Goal: Task Accomplishment & Management: Manage account settings

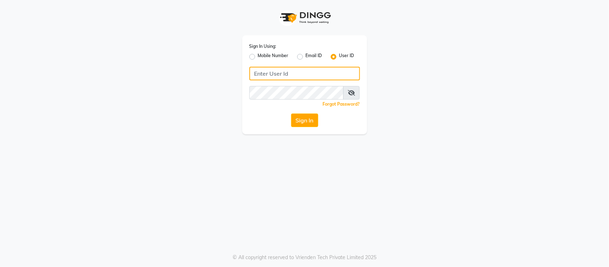
click at [298, 72] on input "Username" at bounding box center [304, 74] width 111 height 14
type input "s"
type input "SANDY"
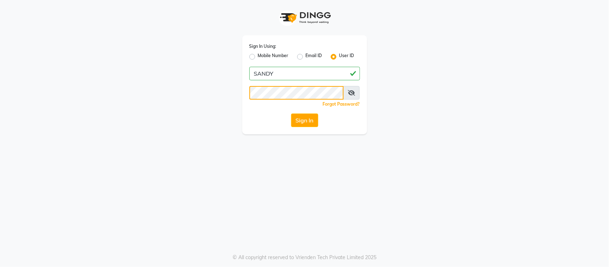
click at [291, 113] on button "Sign In" at bounding box center [304, 120] width 27 height 14
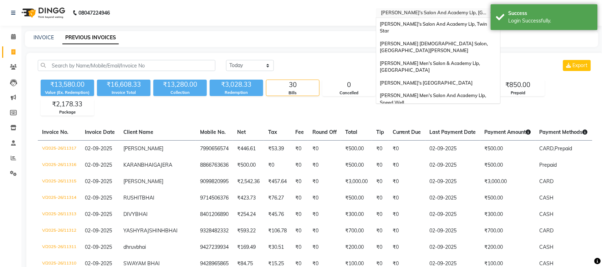
click at [465, 13] on input "text" at bounding box center [430, 13] width 103 height 7
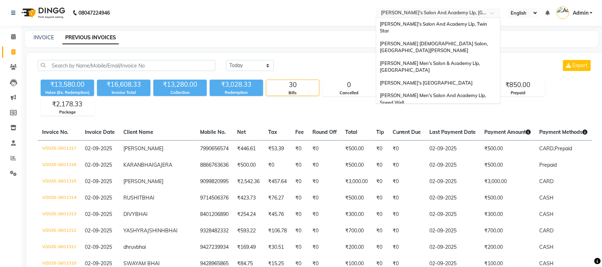
scroll to position [24, 0]
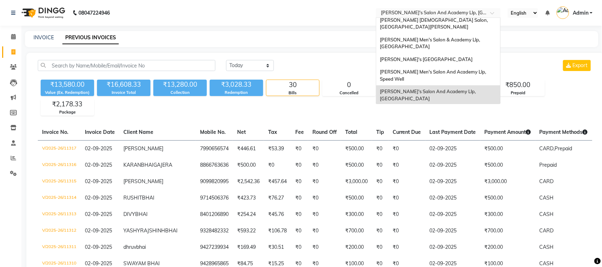
click at [453, 108] on span "[PERSON_NAME]'s Salon Head Office ( Ho ), [GEOGRAPHIC_DATA]" at bounding box center [428, 114] width 97 height 13
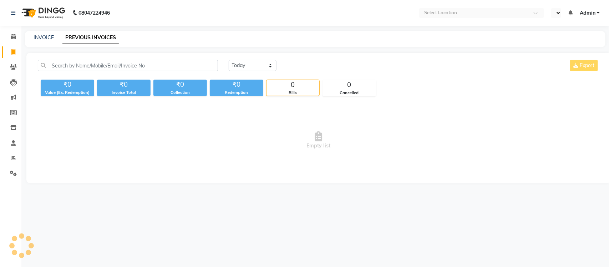
select select "en"
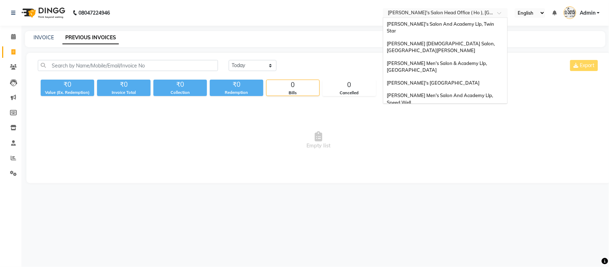
click at [424, 11] on input "text" at bounding box center [437, 13] width 103 height 7
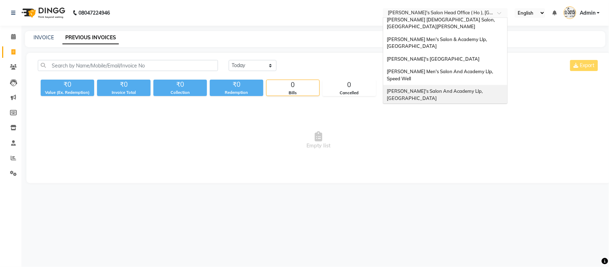
click at [437, 85] on div "[PERSON_NAME]'s Salon And Academy Llp, [GEOGRAPHIC_DATA]" at bounding box center [445, 95] width 124 height 20
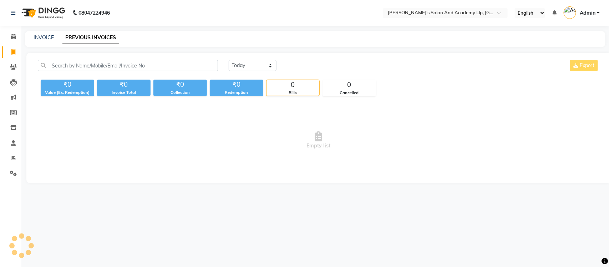
select select "en"
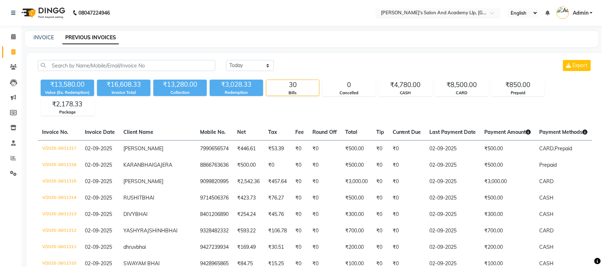
click at [415, 13] on input "text" at bounding box center [430, 13] width 103 height 7
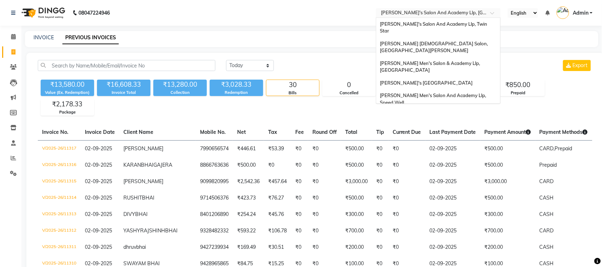
scroll to position [24, 0]
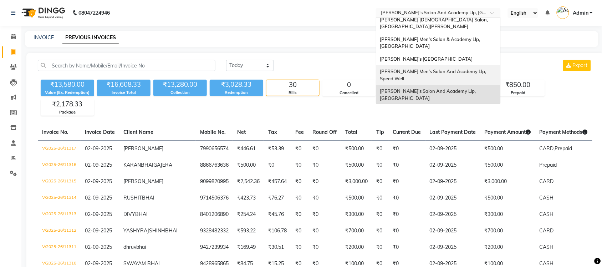
click at [441, 68] on span "[PERSON_NAME] Men's Salon And Academy Llp, Speed Well" at bounding box center [433, 74] width 107 height 13
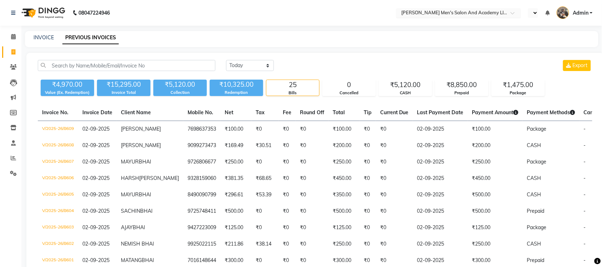
click at [466, 13] on input "text" at bounding box center [451, 13] width 103 height 7
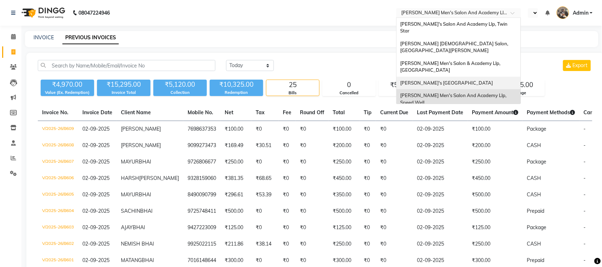
click at [467, 77] on div "[PERSON_NAME]'s [GEOGRAPHIC_DATA]" at bounding box center [458, 83] width 124 height 13
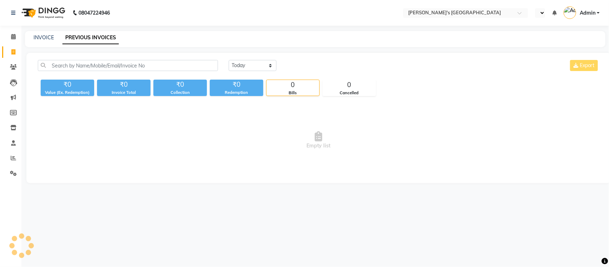
select select "en"
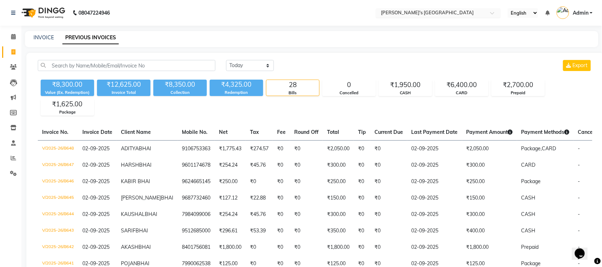
click at [467, 10] on input "text" at bounding box center [430, 13] width 103 height 7
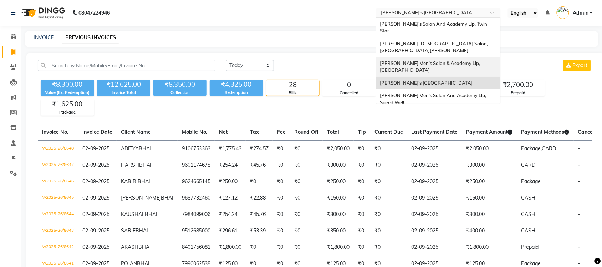
click at [464, 60] on span "[PERSON_NAME] Men's Salon & Academy Llp, [GEOGRAPHIC_DATA]" at bounding box center [430, 66] width 101 height 13
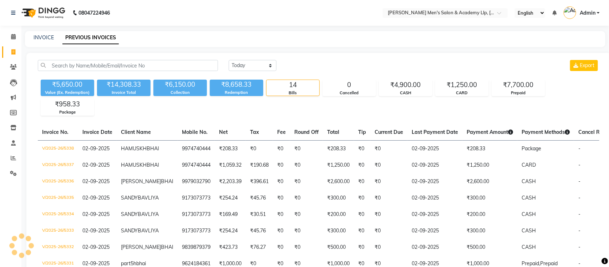
select select "en"
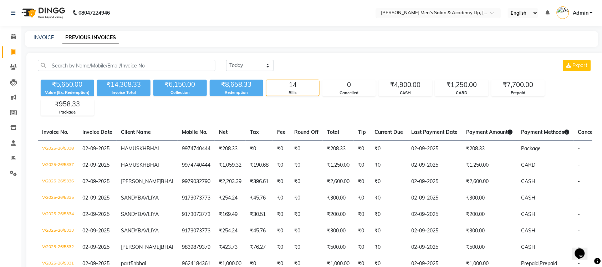
click at [472, 11] on input "text" at bounding box center [430, 13] width 103 height 7
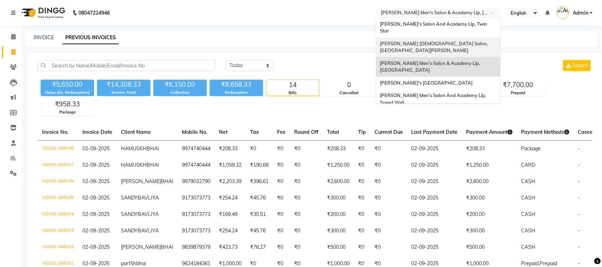
click at [467, 37] on div "[PERSON_NAME] [DEMOGRAPHIC_DATA] Salon, [GEOGRAPHIC_DATA][PERSON_NAME]" at bounding box center [438, 47] width 124 height 20
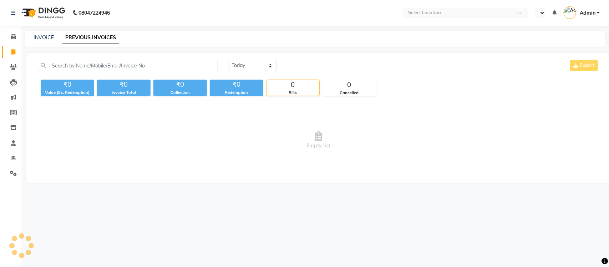
select select "en"
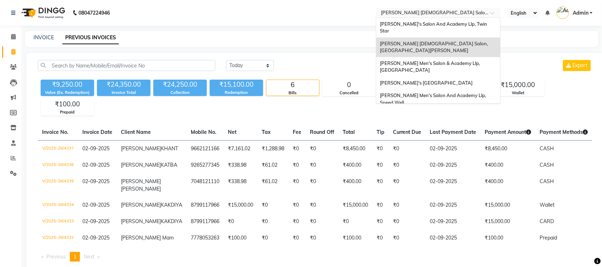
click at [458, 15] on input "text" at bounding box center [430, 13] width 103 height 7
click at [452, 27] on span "[PERSON_NAME]'s Salon And Academy Llp, Twin Star" at bounding box center [434, 27] width 108 height 13
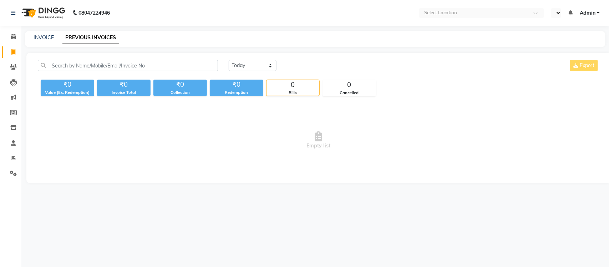
select select "en"
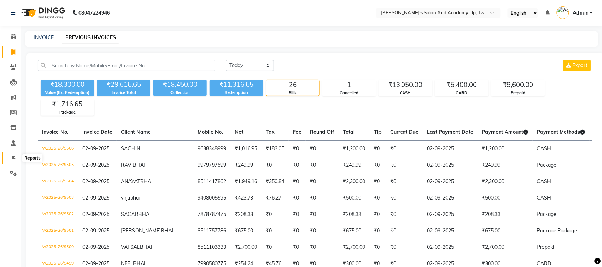
click at [14, 155] on icon at bounding box center [13, 157] width 5 height 5
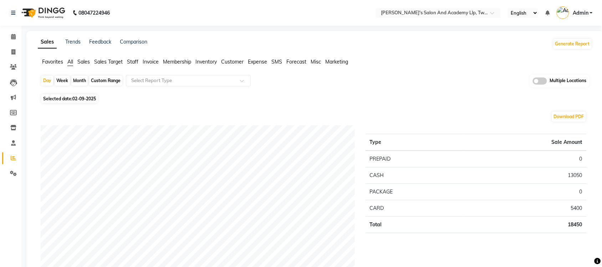
click at [83, 62] on span "Sales" at bounding box center [83, 61] width 12 height 6
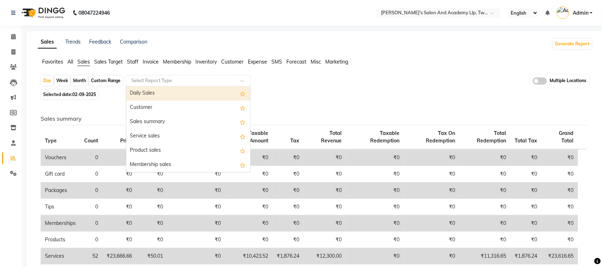
click at [156, 81] on input "text" at bounding box center [181, 80] width 103 height 7
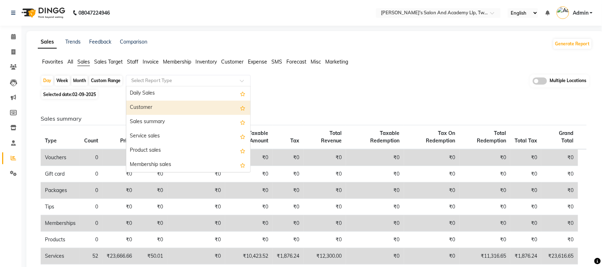
scroll to position [45, 0]
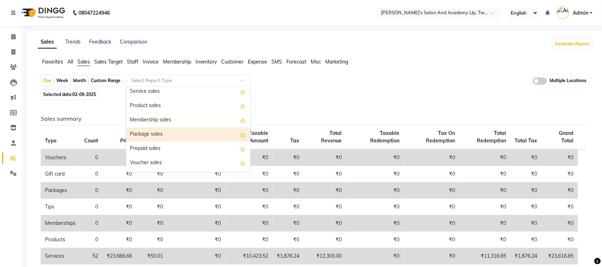
click at [171, 138] on div "Package sales" at bounding box center [188, 134] width 124 height 14
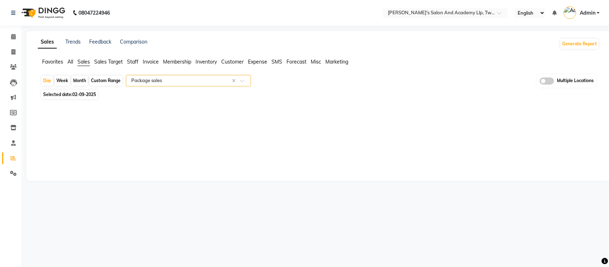
click at [71, 61] on span "All" at bounding box center [70, 61] width 6 height 6
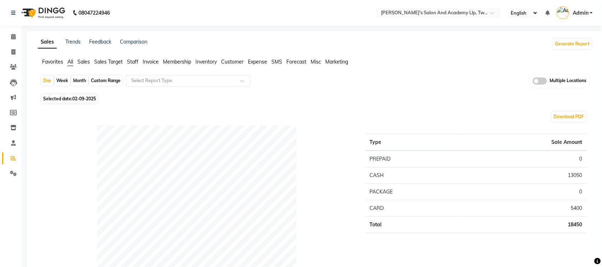
click at [539, 81] on span at bounding box center [540, 80] width 14 height 7
click at [533, 82] on input "checkbox" at bounding box center [533, 82] width 0 height 0
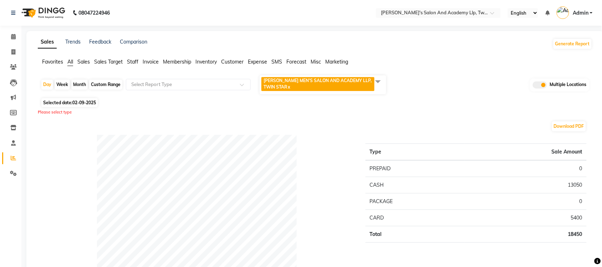
click at [384, 79] on span at bounding box center [378, 82] width 14 height 14
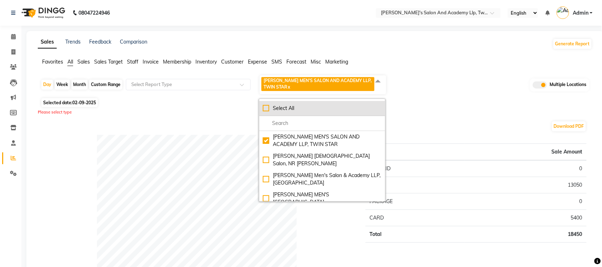
click at [266, 110] on div "Select All" at bounding box center [322, 107] width 119 height 7
checkbox input "true"
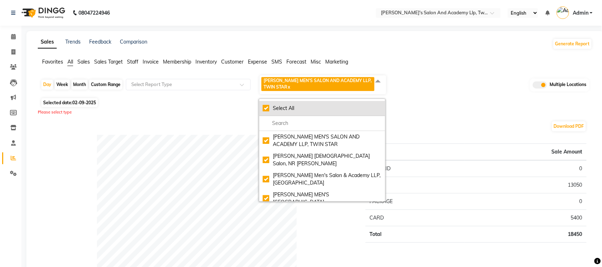
checkbox input "true"
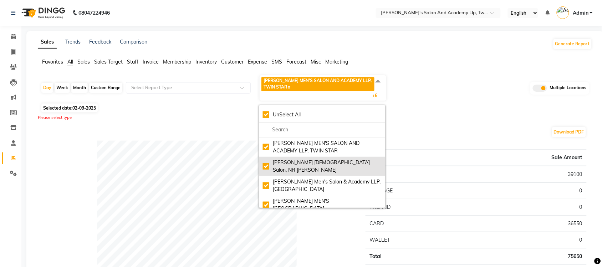
click at [266, 162] on div "Elaine Ladies Salon, NR Balaji Hall" at bounding box center [322, 166] width 119 height 15
checkbox input "false"
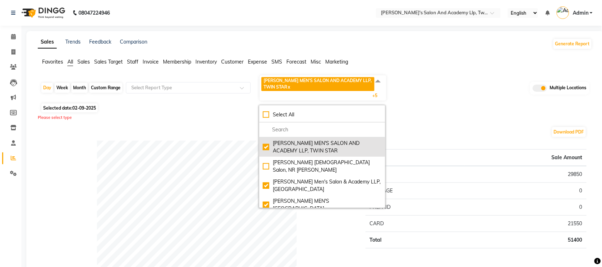
click at [270, 156] on li "SANDY MEN'S SALON AND ACADEMY LLP, TWIN STAR" at bounding box center [322, 146] width 126 height 19
checkbox input "false"
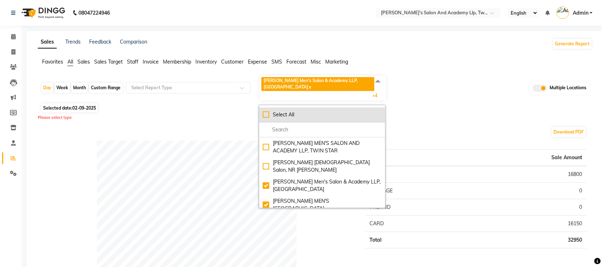
click at [266, 111] on div "Select All" at bounding box center [322, 114] width 119 height 7
checkbox input "true"
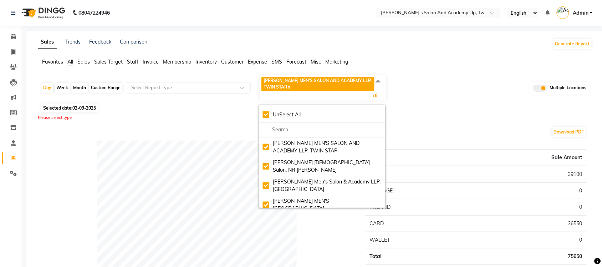
click at [439, 95] on div "Day Week Month Custom Range Select Report Type SANDY MEN'S SALON AND ACADEMY LL…" at bounding box center [315, 88] width 549 height 27
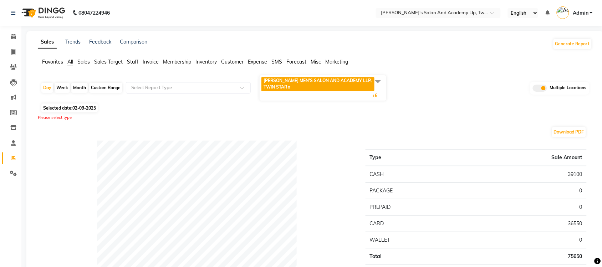
click at [93, 106] on span "02-09-2025" at bounding box center [84, 107] width 24 height 5
select select "9"
select select "2025"
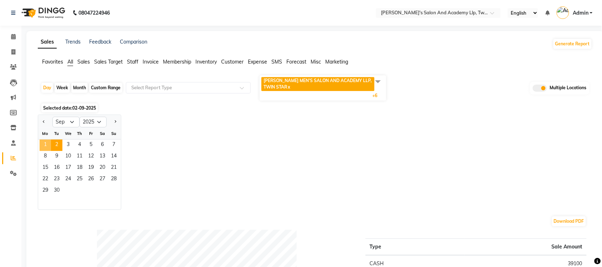
click at [45, 143] on span "1" at bounding box center [45, 144] width 11 height 11
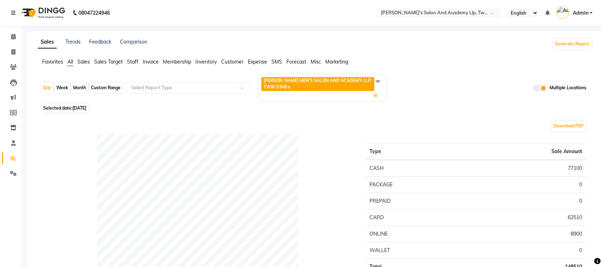
click at [53, 143] on div "Payment mode" at bounding box center [197, 245] width 325 height 222
click at [93, 84] on div "Custom Range" at bounding box center [105, 88] width 33 height 10
select select "9"
select select "2025"
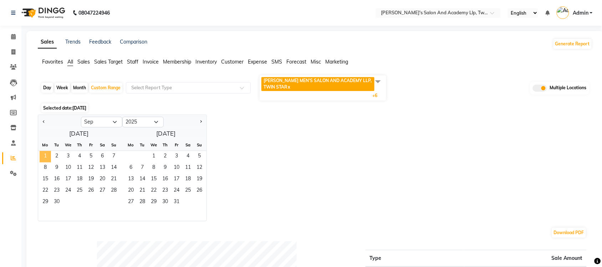
click at [50, 154] on span "1" at bounding box center [45, 156] width 11 height 11
click at [60, 156] on span "2" at bounding box center [56, 156] width 11 height 11
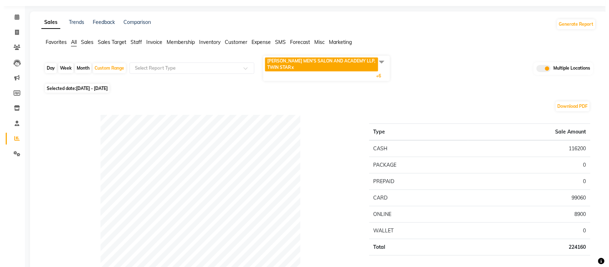
scroll to position [0, 0]
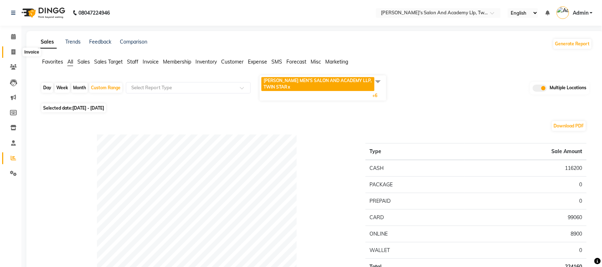
click at [14, 52] on icon at bounding box center [13, 51] width 4 height 5
select select "service"
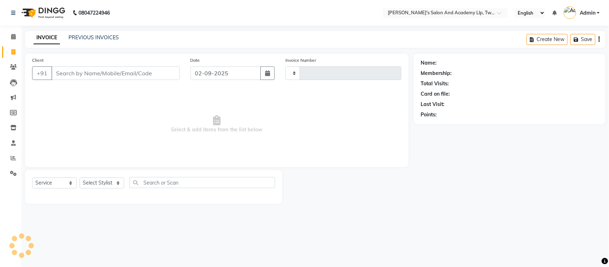
type input "9507"
select select "6985"
click at [76, 37] on link "PREVIOUS INVOICES" at bounding box center [93, 37] width 50 height 6
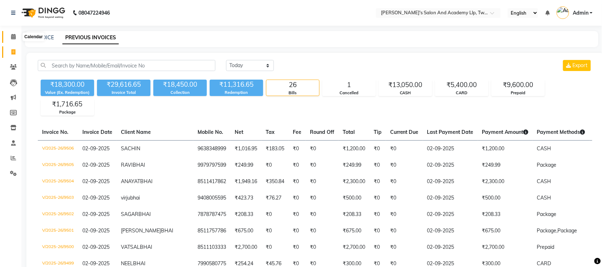
click at [16, 37] on span at bounding box center [13, 37] width 12 height 8
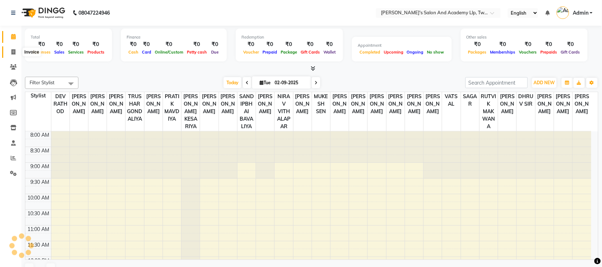
click at [13, 53] on icon at bounding box center [13, 51] width 4 height 5
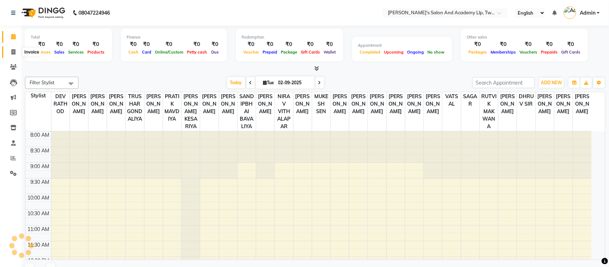
select select "service"
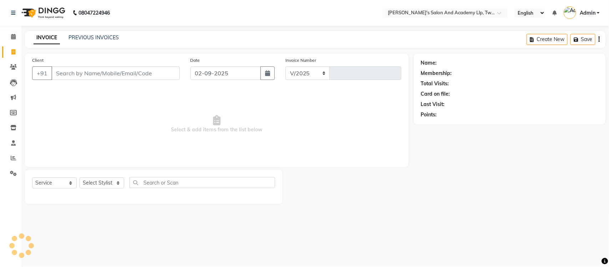
select select "6985"
type input "9507"
click at [91, 39] on link "PREVIOUS INVOICES" at bounding box center [93, 37] width 50 height 6
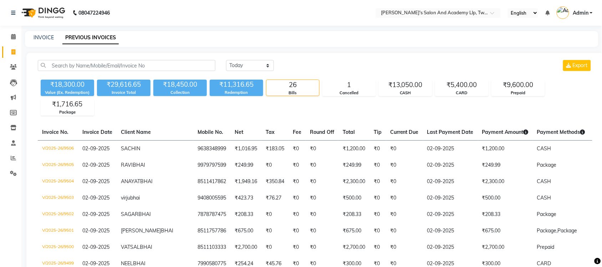
click at [43, 33] on div "INVOICE PREVIOUS INVOICES" at bounding box center [311, 39] width 573 height 16
click at [43, 38] on link "INVOICE" at bounding box center [44, 37] width 20 height 6
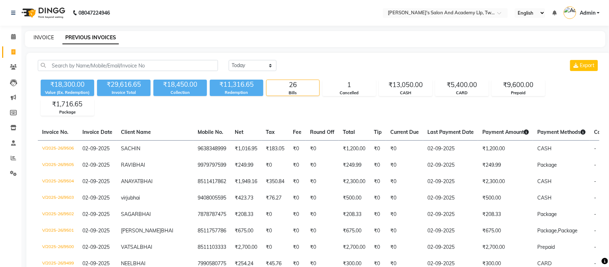
select select "service"
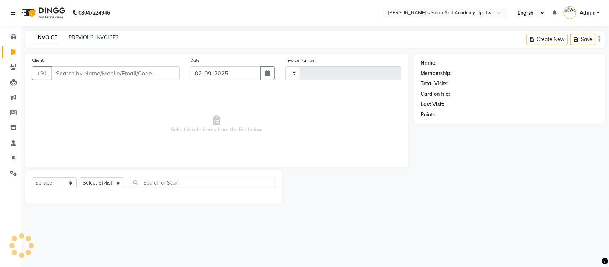
type input "9507"
select select "6985"
select select "membership"
click at [90, 37] on link "PREVIOUS INVOICES" at bounding box center [93, 37] width 50 height 6
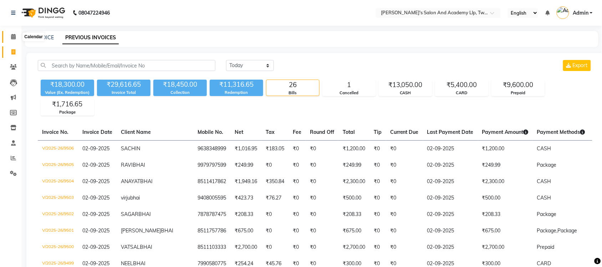
click at [15, 39] on span at bounding box center [13, 37] width 12 height 8
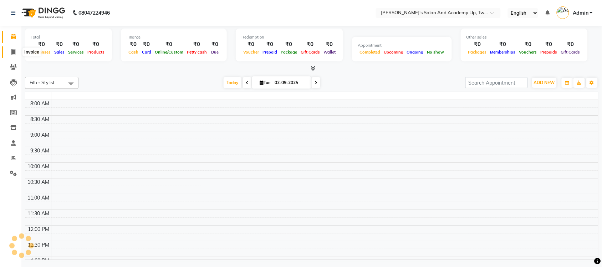
click at [12, 54] on icon at bounding box center [13, 51] width 4 height 5
select select "service"
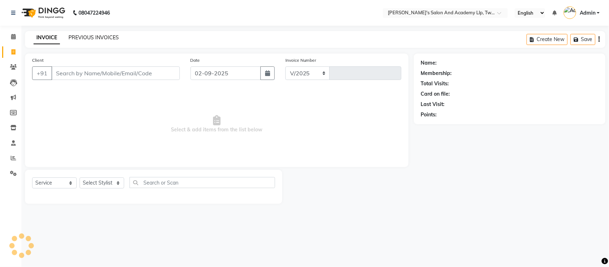
select select "6985"
type input "9507"
select select "membership"
click at [82, 38] on link "PREVIOUS INVOICES" at bounding box center [93, 37] width 50 height 6
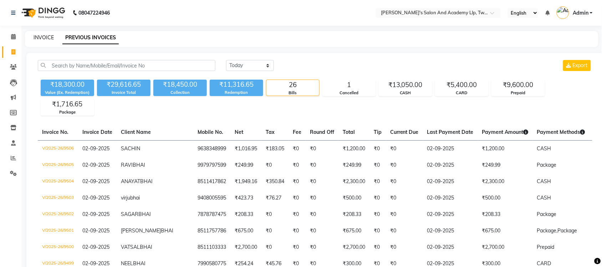
click at [45, 40] on link "INVOICE" at bounding box center [44, 37] width 20 height 6
select select "service"
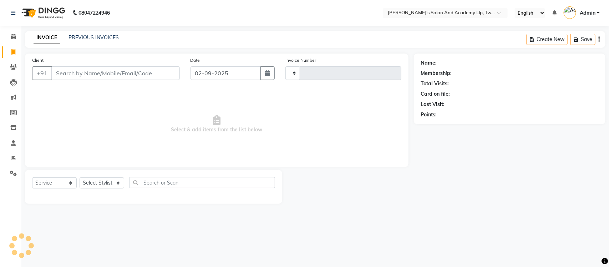
type input "9507"
select select "6985"
select select "membership"
click at [442, 16] on input "text" at bounding box center [437, 13] width 103 height 7
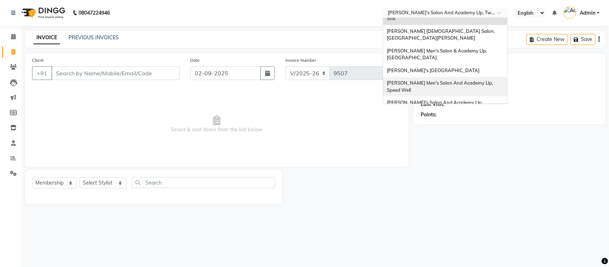
scroll to position [24, 0]
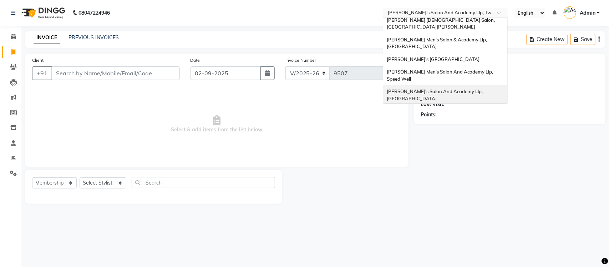
click at [433, 88] on span "[PERSON_NAME]'s Salon And Academy Llp, [GEOGRAPHIC_DATA]" at bounding box center [434, 94] width 97 height 13
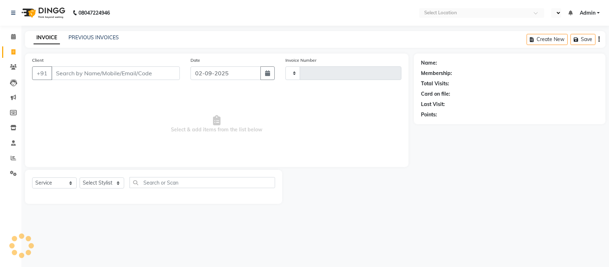
select select "service"
type input "11318"
select select "en"
select select "6983"
click at [89, 35] on link "PREVIOUS INVOICES" at bounding box center [93, 37] width 50 height 6
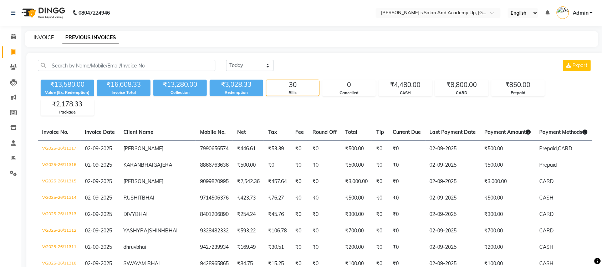
click at [34, 38] on link "INVOICE" at bounding box center [44, 37] width 20 height 6
select select "service"
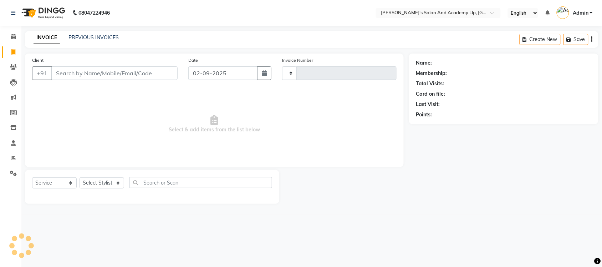
type input "11318"
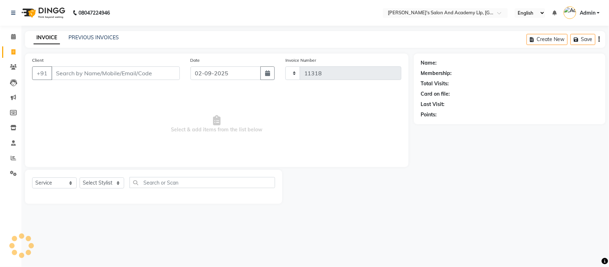
select select "6983"
click at [95, 38] on link "PREVIOUS INVOICES" at bounding box center [93, 37] width 50 height 6
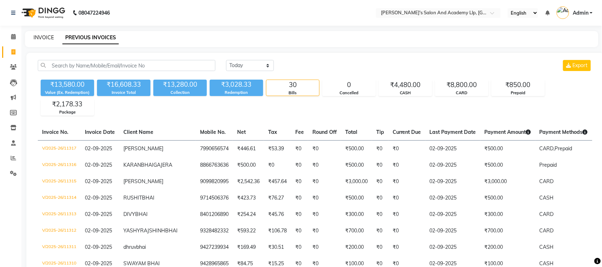
click at [41, 38] on link "INVOICE" at bounding box center [44, 37] width 20 height 6
select select "service"
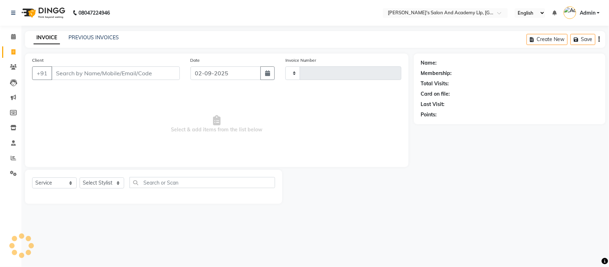
type input "11318"
select select "6983"
click at [80, 37] on link "PREVIOUS INVOICES" at bounding box center [93, 37] width 50 height 6
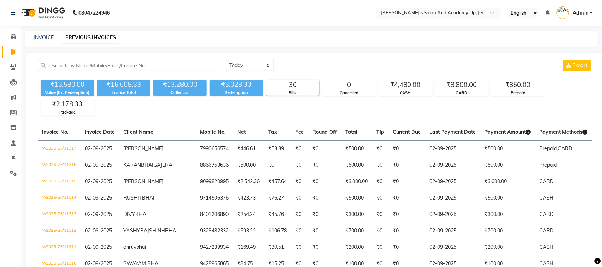
click at [171, 20] on nav "08047224946 Select Location × Sandy Men's Salon And Academy Llp, University Roa…" at bounding box center [301, 13] width 602 height 26
click at [50, 38] on link "INVOICE" at bounding box center [44, 37] width 20 height 6
select select "service"
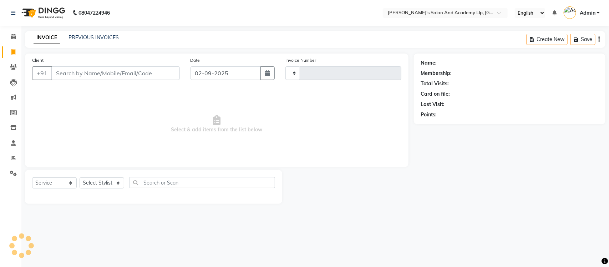
type input "11318"
select select "6983"
click at [106, 37] on link "PREVIOUS INVOICES" at bounding box center [93, 37] width 50 height 6
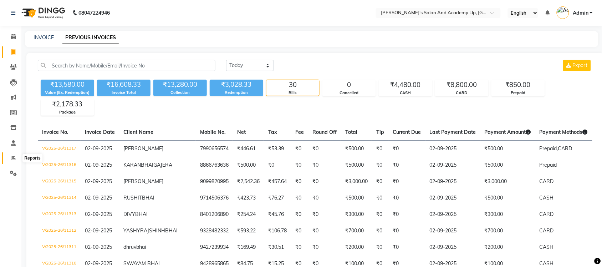
click at [9, 155] on span at bounding box center [13, 158] width 12 height 8
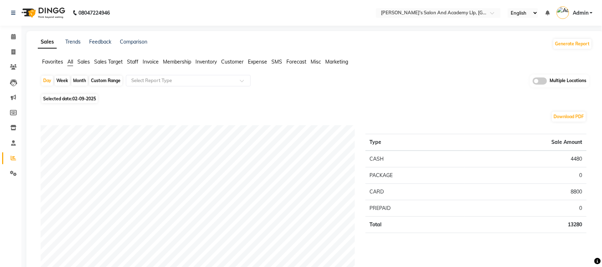
click at [89, 59] on span "Sales" at bounding box center [83, 61] width 12 height 6
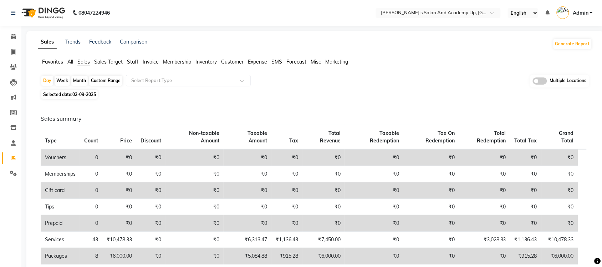
click at [109, 63] on span "Sales Target" at bounding box center [108, 61] width 29 height 6
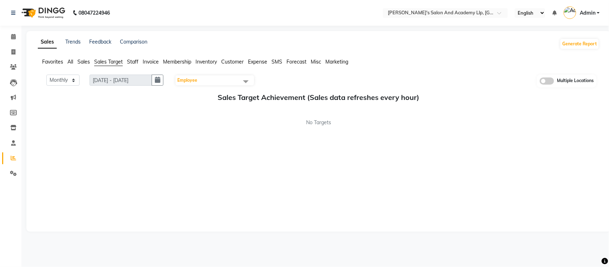
click at [87, 60] on span "Sales" at bounding box center [83, 61] width 12 height 6
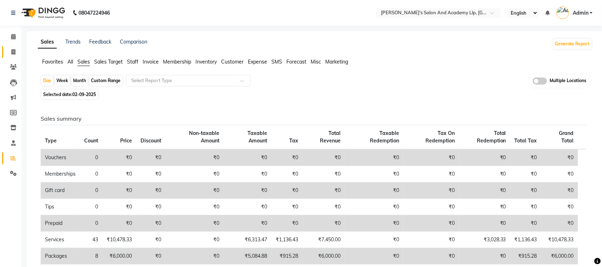
click at [6, 50] on link "Invoice" at bounding box center [10, 52] width 17 height 12
select select "service"
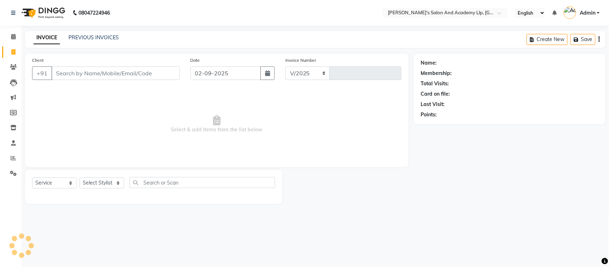
select select "6983"
type input "11318"
select select "membership"
click at [93, 38] on link "PREVIOUS INVOICES" at bounding box center [93, 37] width 50 height 6
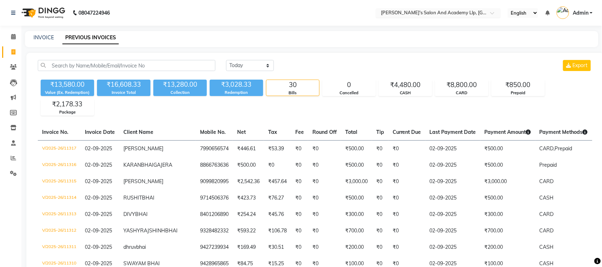
click at [462, 16] on input "text" at bounding box center [430, 13] width 103 height 7
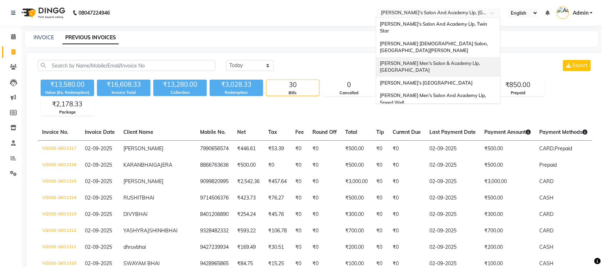
scroll to position [24, 0]
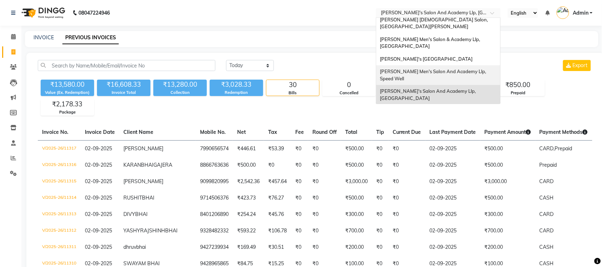
click at [465, 65] on div "[PERSON_NAME] Men's Salon And Academy Llp, Speed Well" at bounding box center [438, 75] width 124 height 20
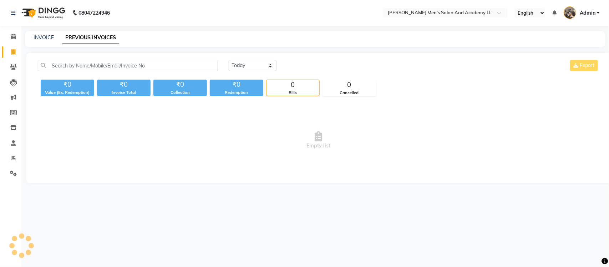
select select "en"
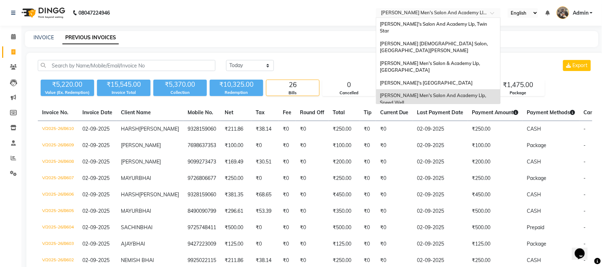
click at [461, 13] on input "text" at bounding box center [430, 13] width 103 height 7
click at [463, 80] on span "[PERSON_NAME]'s [GEOGRAPHIC_DATA]" at bounding box center [426, 83] width 93 height 6
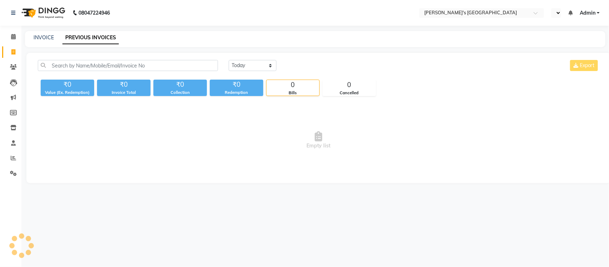
select select "en"
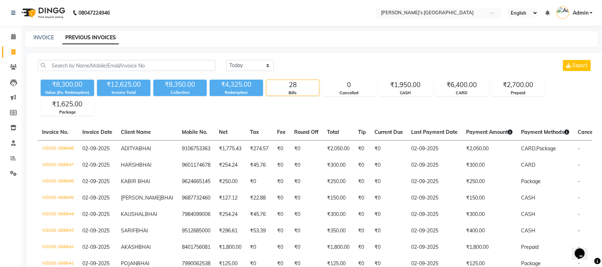
click at [450, 15] on input "text" at bounding box center [430, 13] width 103 height 7
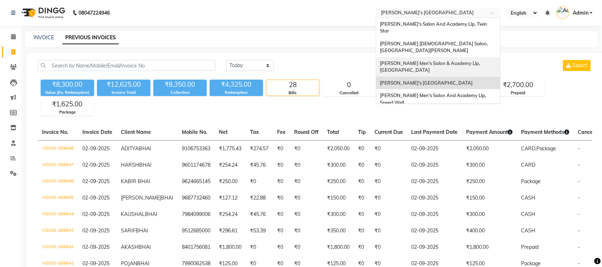
click at [458, 60] on span "Sandy Men's Salon & Academy Llp, Ravapar Road" at bounding box center [430, 66] width 101 height 13
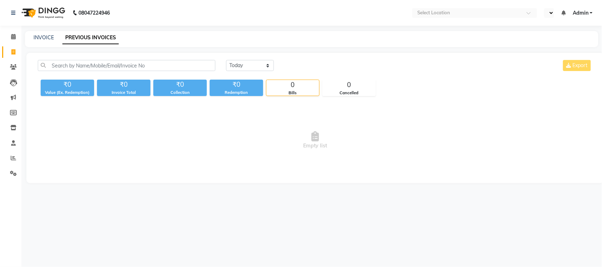
select select "en"
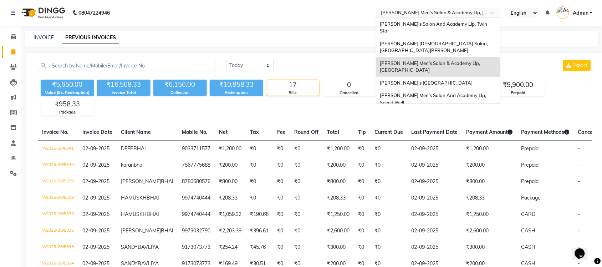
click at [456, 15] on input "text" at bounding box center [430, 13] width 103 height 7
click at [445, 41] on span "[PERSON_NAME] [DEMOGRAPHIC_DATA] Salon, [GEOGRAPHIC_DATA][PERSON_NAME]" at bounding box center [434, 47] width 109 height 13
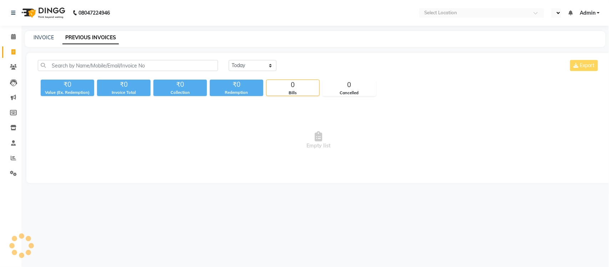
select select "en"
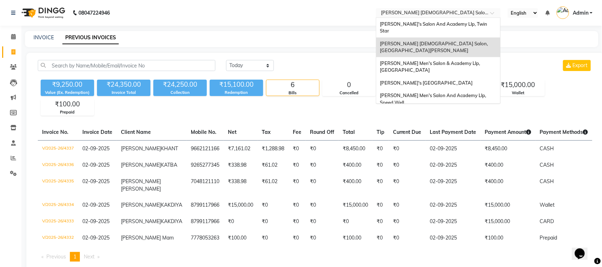
click at [450, 8] on div "Select Location × [PERSON_NAME] [DEMOGRAPHIC_DATA] Salon, [GEOGRAPHIC_DATA][PER…" at bounding box center [438, 13] width 125 height 10
click at [445, 17] on ng-dropdown-panel "[PERSON_NAME]'s Salon And Academy Llp, Twin Star [PERSON_NAME] [DEMOGRAPHIC_DAT…" at bounding box center [438, 60] width 125 height 86
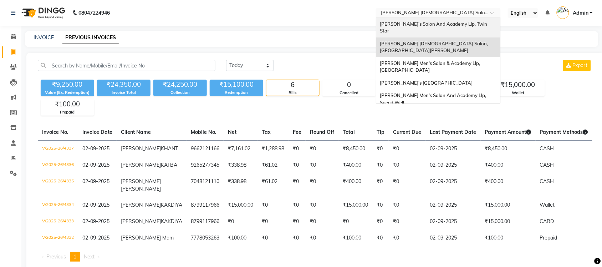
click at [443, 20] on div "[PERSON_NAME]'s Salon And Academy Llp, Twin Star" at bounding box center [438, 28] width 124 height 20
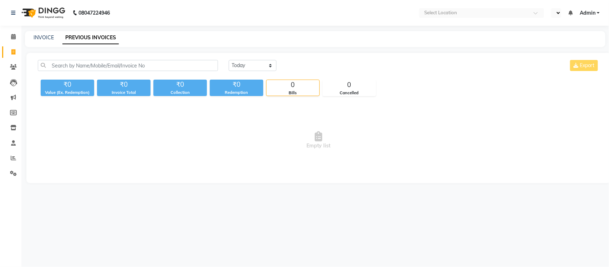
select select "en"
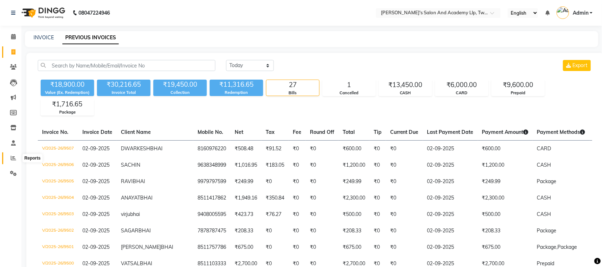
click at [11, 159] on icon at bounding box center [13, 157] width 5 height 5
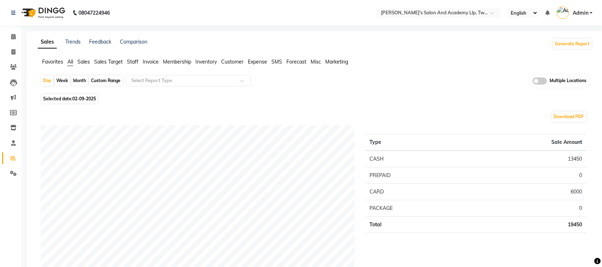
click at [88, 61] on span "Sales" at bounding box center [83, 61] width 12 height 6
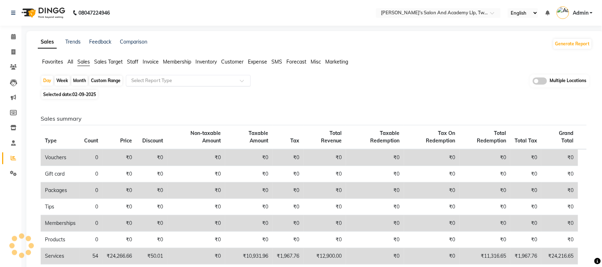
click at [145, 82] on input "text" at bounding box center [181, 80] width 103 height 7
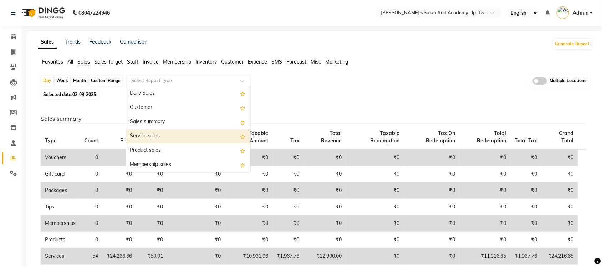
scroll to position [45, 0]
click at [165, 137] on div "Package sales" at bounding box center [188, 134] width 124 height 14
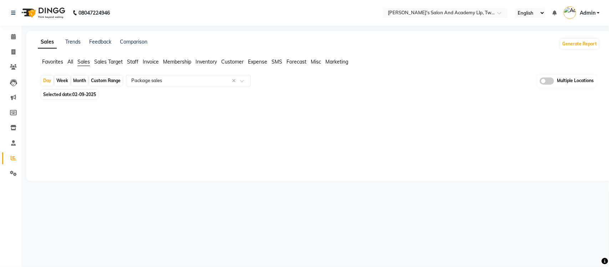
click at [490, 89] on div "Day Week Month Custom Range Select Report Type × Package sales × Multiple Locat…" at bounding box center [318, 94] width 561 height 38
click at [70, 60] on span "All" at bounding box center [70, 61] width 6 height 6
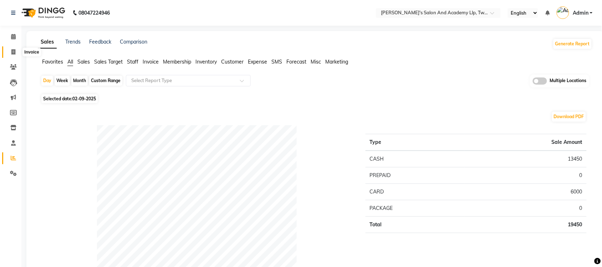
click at [13, 48] on span at bounding box center [13, 52] width 12 height 8
select select "service"
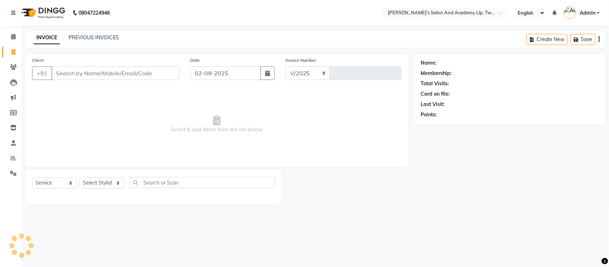
select select "6985"
type input "9508"
select select "membership"
click at [102, 35] on link "PREVIOUS INVOICES" at bounding box center [93, 37] width 50 height 6
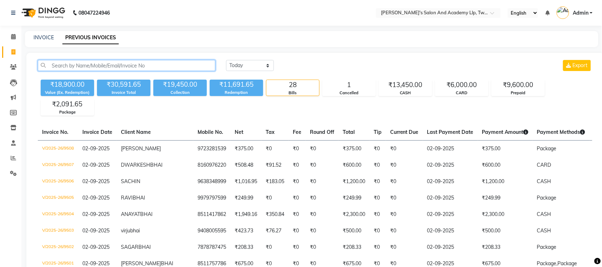
click at [100, 63] on input "text" at bounding box center [127, 65] width 178 height 11
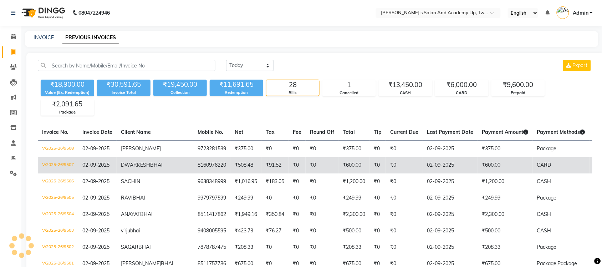
click at [508, 166] on td "₹600.00" at bounding box center [505, 165] width 55 height 16
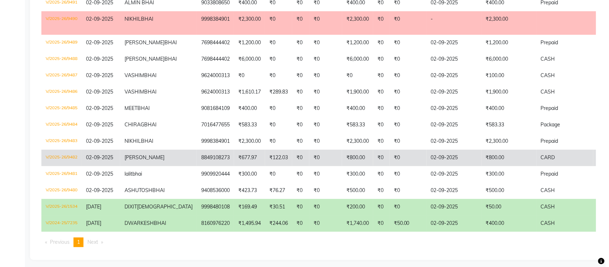
scroll to position [441, 0]
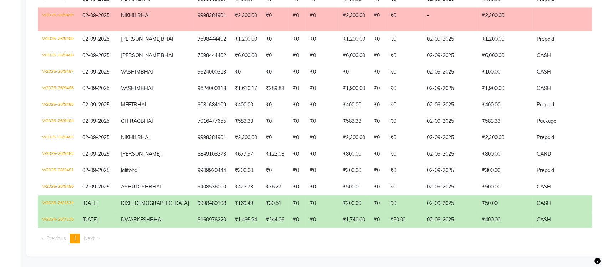
click at [133, 216] on span "DWARKESH" at bounding box center [135, 219] width 29 height 6
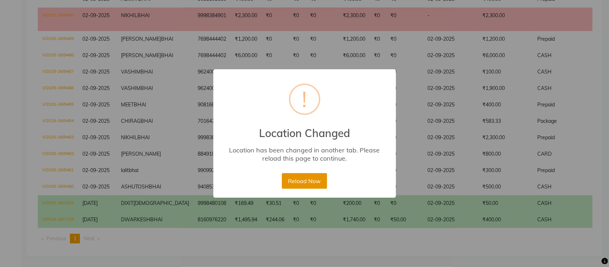
click at [302, 180] on button "Reload Now" at bounding box center [304, 181] width 45 height 16
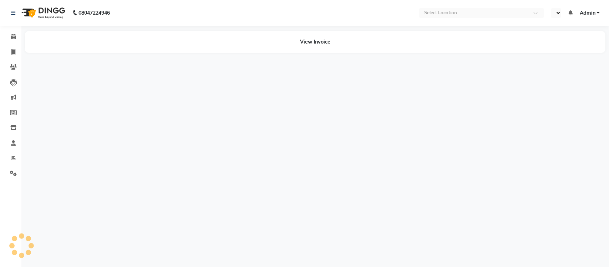
select select "en"
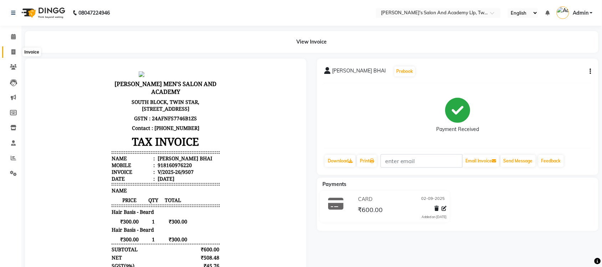
click at [8, 52] on span at bounding box center [13, 52] width 12 height 8
select select "6985"
select select "service"
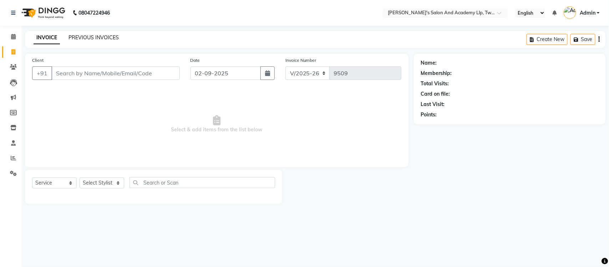
click at [92, 37] on link "PREVIOUS INVOICES" at bounding box center [93, 37] width 50 height 6
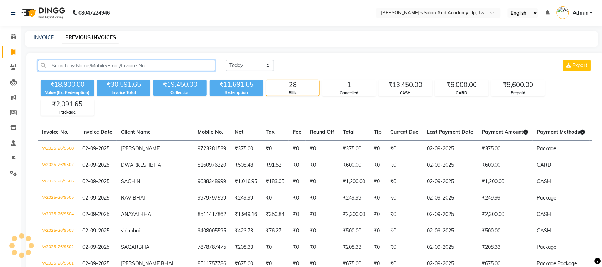
click at [99, 61] on input "text" at bounding box center [127, 65] width 178 height 11
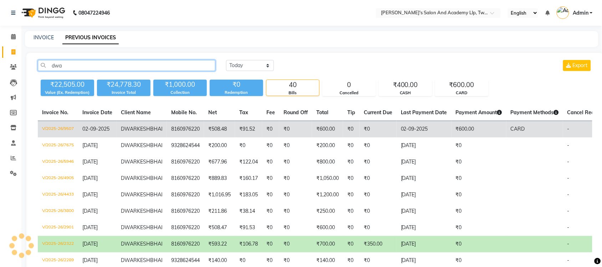
type input "dwa"
click at [151, 133] on td "[PERSON_NAME] BHAI" at bounding box center [142, 129] width 50 height 17
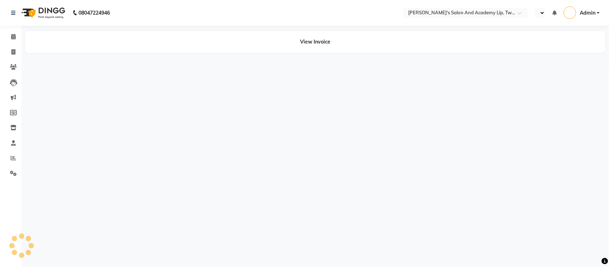
select select "en"
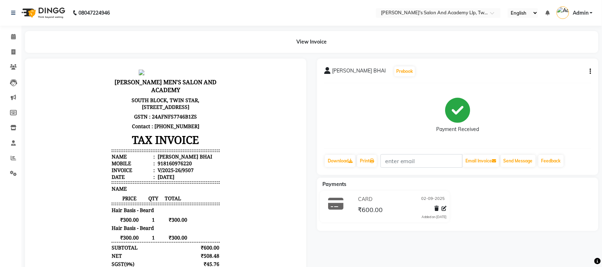
drag, startPoint x: 338, startPoint y: 71, endPoint x: 330, endPoint y: 73, distance: 8.3
click at [338, 71] on span "[PERSON_NAME] BHAI" at bounding box center [359, 72] width 54 height 10
click at [330, 72] on icon at bounding box center [327, 70] width 6 height 7
click at [12, 48] on span at bounding box center [13, 52] width 12 height 8
select select "service"
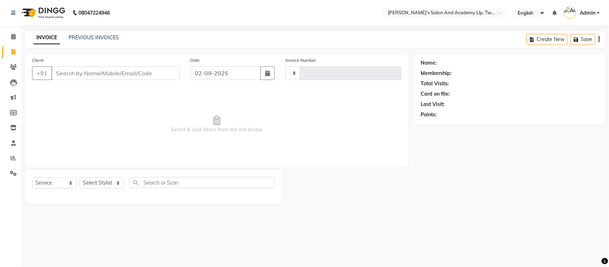
type input "9509"
select select "6985"
click at [102, 40] on div "PREVIOUS INVOICES" at bounding box center [93, 37] width 50 height 7
select select "membership"
click at [91, 33] on div "INVOICE PREVIOUS INVOICES Create New Save" at bounding box center [315, 39] width 580 height 17
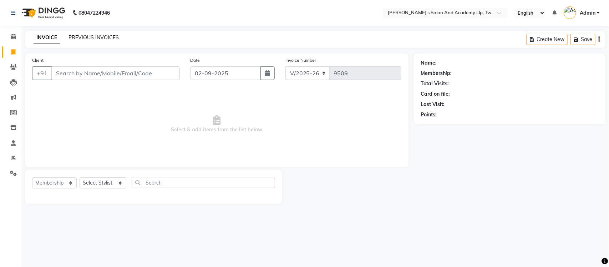
click at [97, 38] on link "PREVIOUS INVOICES" at bounding box center [93, 37] width 50 height 6
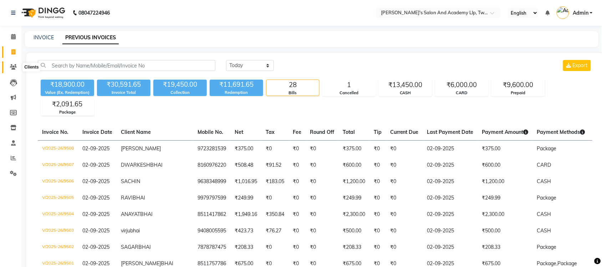
click at [13, 65] on icon at bounding box center [13, 66] width 7 height 5
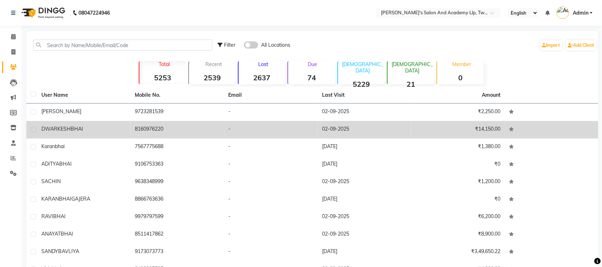
click at [87, 127] on div "[PERSON_NAME] BHAI" at bounding box center [83, 128] width 85 height 7
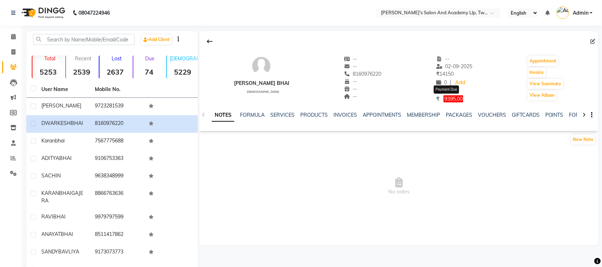
click at [449, 99] on span "9395.00" at bounding box center [454, 98] width 20 height 7
select select "1"
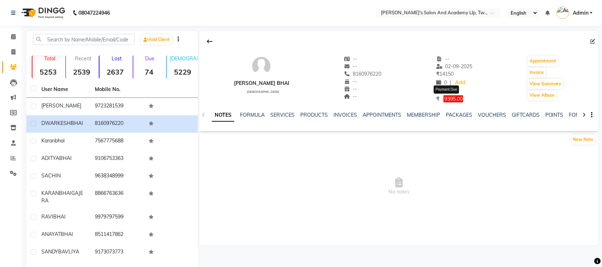
select select "1"
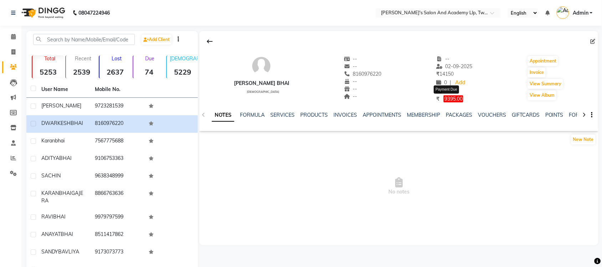
select select "1"
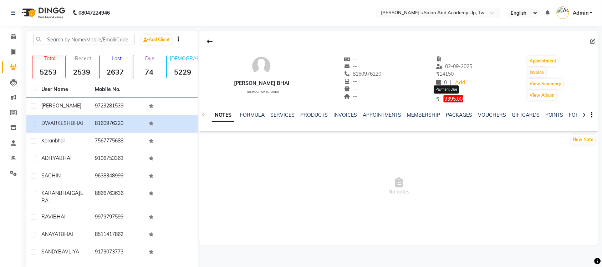
select select "1"
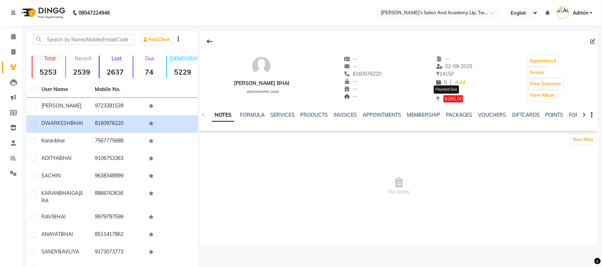
select select "1"
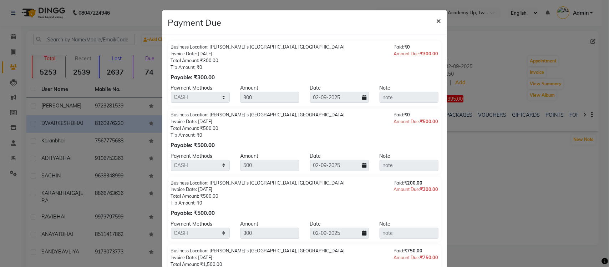
click at [436, 21] on span "×" at bounding box center [438, 20] width 5 height 11
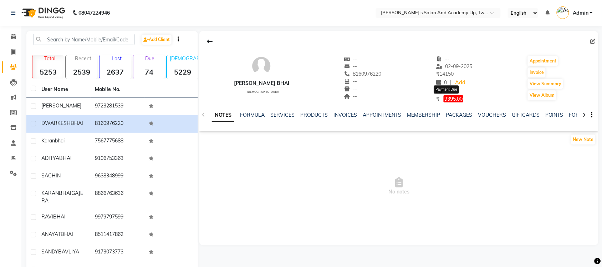
click at [448, 101] on span "9395.00" at bounding box center [454, 98] width 20 height 7
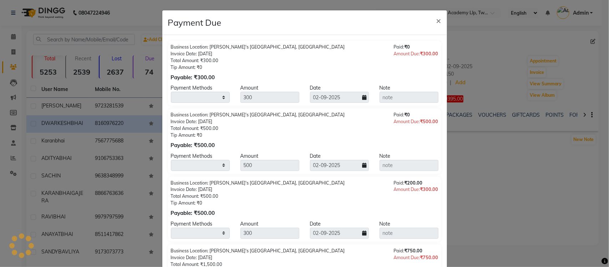
select select "1"
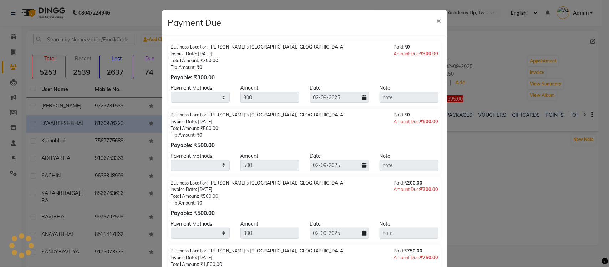
select select "1"
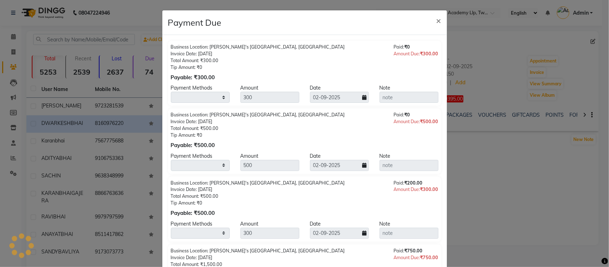
select select "1"
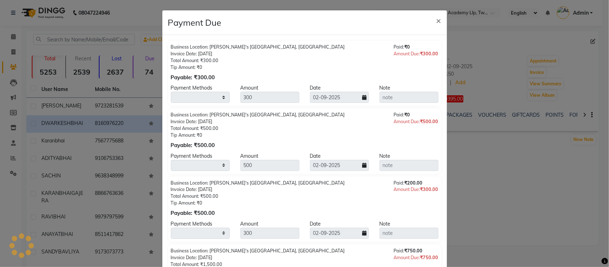
select select "1"
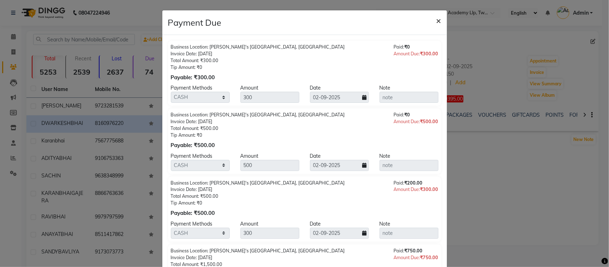
click at [436, 19] on span "×" at bounding box center [438, 20] width 5 height 11
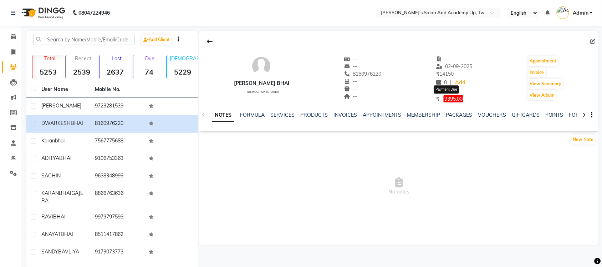
click at [444, 97] on span "9395.00" at bounding box center [454, 98] width 20 height 7
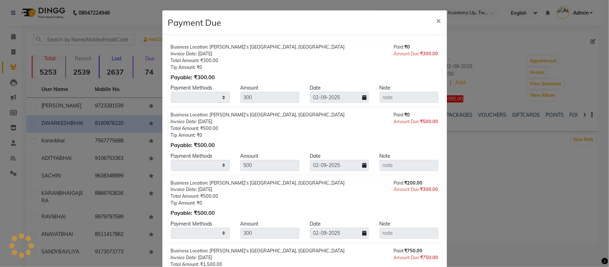
select select "1"
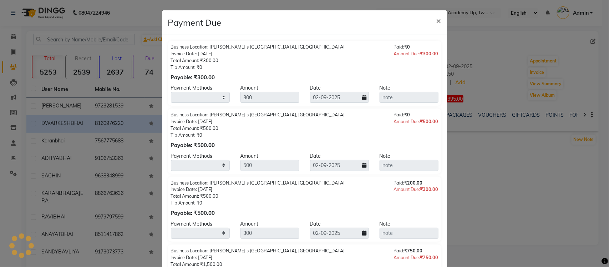
select select "1"
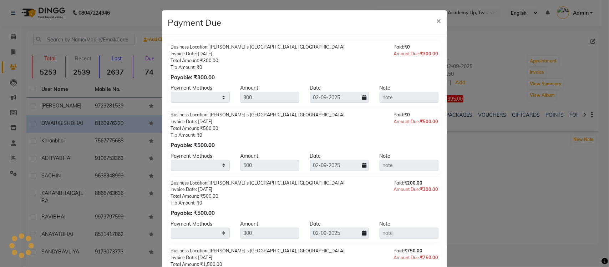
select select "1"
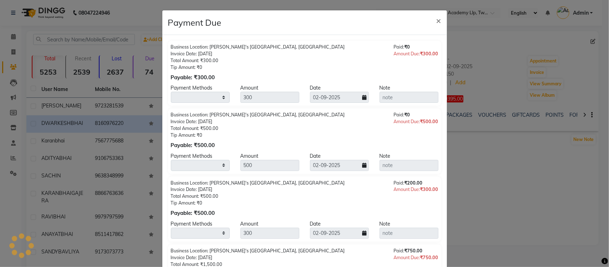
select select "1"
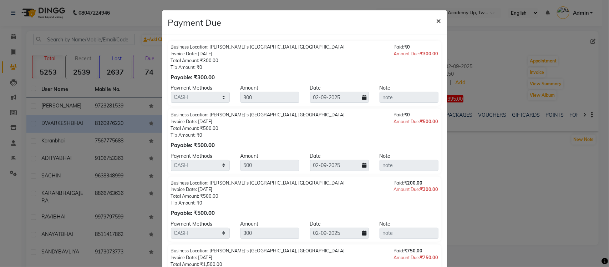
click at [436, 20] on span "×" at bounding box center [438, 20] width 5 height 11
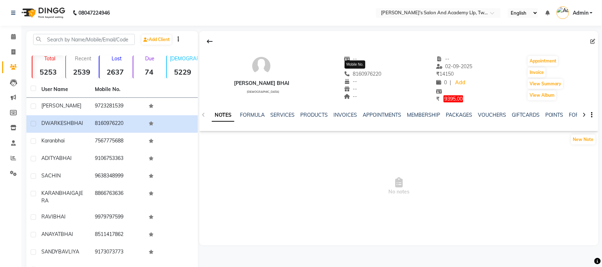
drag, startPoint x: 375, startPoint y: 73, endPoint x: 341, endPoint y: 75, distance: 34.3
click at [344, 75] on span "8160976220" at bounding box center [363, 74] width 38 height 6
copy span "8160976220"
click at [10, 53] on span at bounding box center [13, 52] width 12 height 8
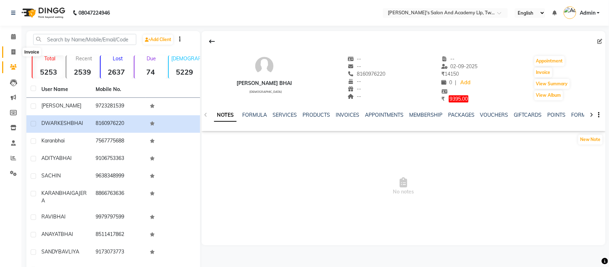
select select "service"
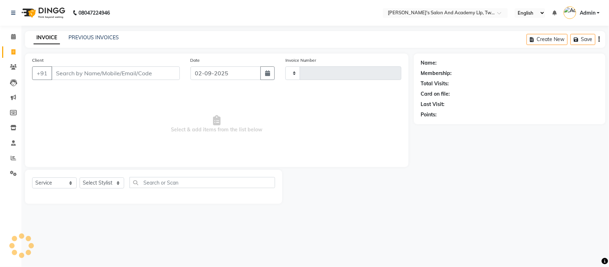
type input "9509"
select select "6985"
click at [92, 70] on input "Client" at bounding box center [115, 73] width 128 height 14
select select "membership"
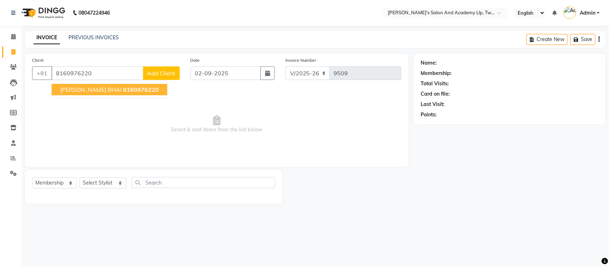
click at [130, 92] on span "8160976220" at bounding box center [141, 89] width 36 height 7
type input "8160976220"
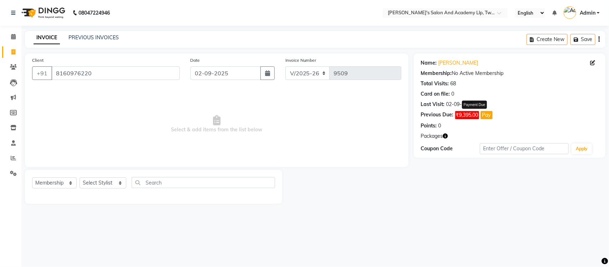
click at [488, 116] on button "Pay" at bounding box center [486, 115] width 12 height 8
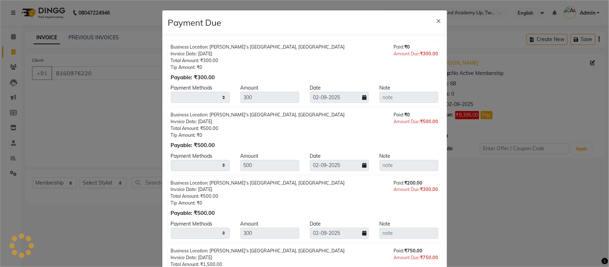
select select "1"
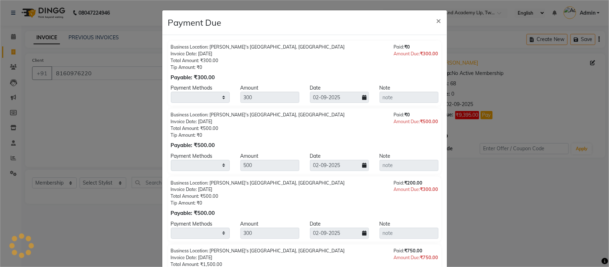
select select "1"
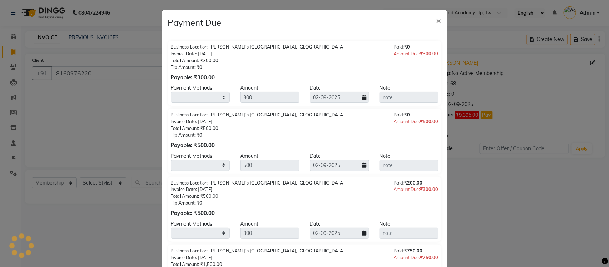
select select "1"
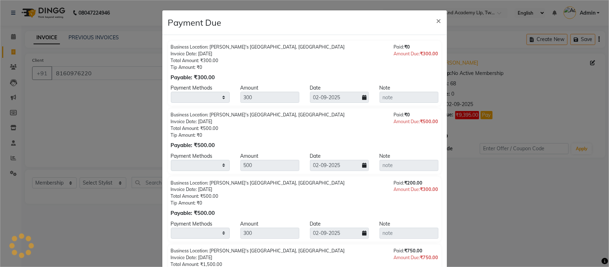
select select "1"
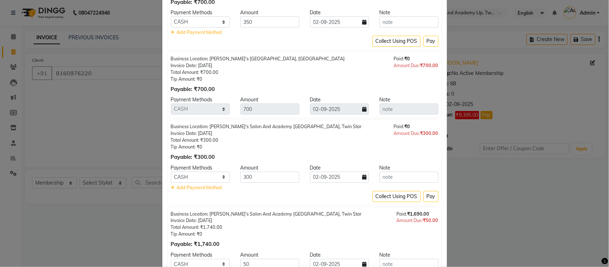
scroll to position [401, 0]
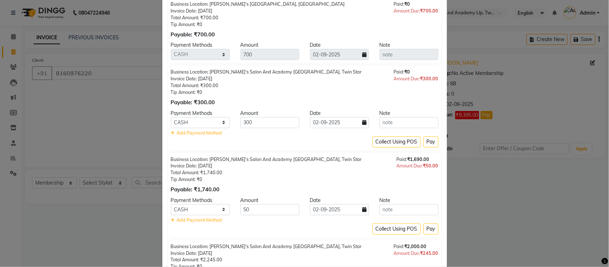
click at [268, 46] on div "Amount" at bounding box center [270, 44] width 70 height 7
click at [255, 121] on input "300" at bounding box center [269, 122] width 59 height 11
drag, startPoint x: 258, startPoint y: 121, endPoint x: 158, endPoint y: 132, distance: 100.5
click at [200, 134] on div "Payment Methods Amount Date Note CARD CASH ONLINE 300 02-09-2025 Add Payment Me…" at bounding box center [304, 122] width 267 height 27
click at [293, 143] on div "Collect Using POS Pay" at bounding box center [304, 141] width 267 height 11
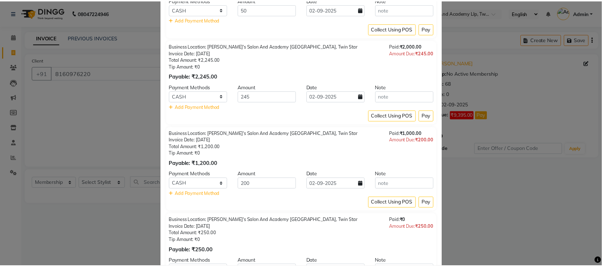
scroll to position [579, 0]
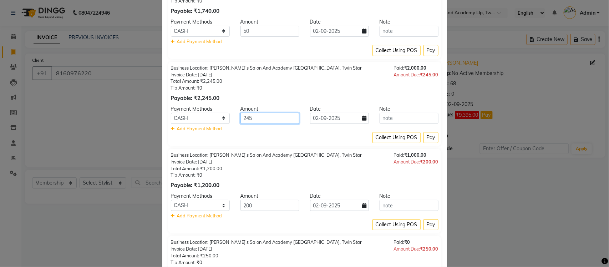
click at [260, 122] on input "245" at bounding box center [269, 118] width 59 height 11
drag, startPoint x: 268, startPoint y: 118, endPoint x: 180, endPoint y: 119, distance: 88.1
click at [217, 123] on div "CARD CASH ONLINE 245 02-09-2025" at bounding box center [304, 118] width 278 height 11
type input "400"
click at [204, 113] on select "CARD CASH ONLINE" at bounding box center [200, 118] width 59 height 11
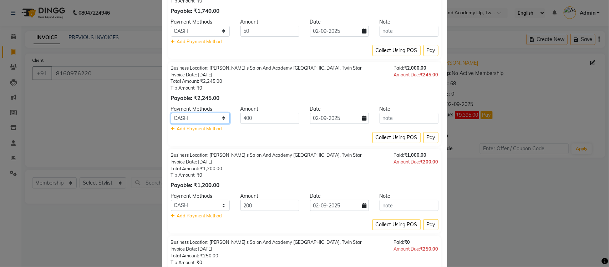
select select "2"
click at [171, 113] on select "CARD CASH ONLINE" at bounding box center [200, 118] width 59 height 11
click at [552, 189] on ngb-modal-window "Payment Due × Business Location: Sandy Men's Salon And Academy Llp, University …" at bounding box center [304, 133] width 609 height 267
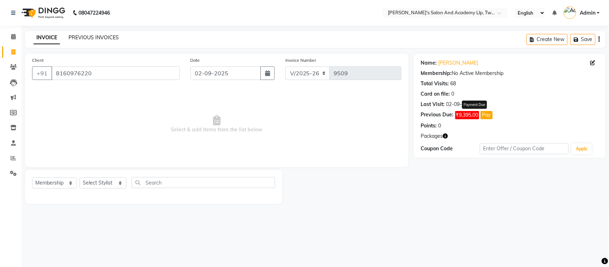
click at [89, 36] on link "PREVIOUS INVOICES" at bounding box center [93, 37] width 50 height 6
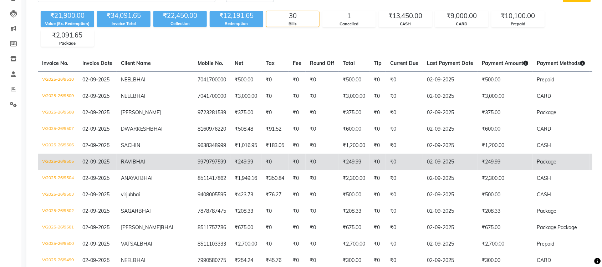
scroll to position [89, 0]
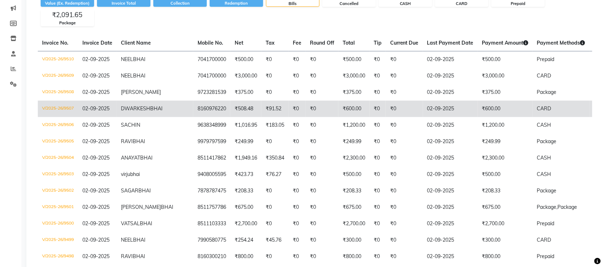
click at [478, 109] on td "₹600.00" at bounding box center [505, 109] width 55 height 16
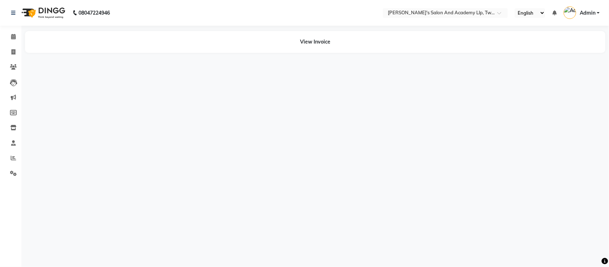
select select "en"
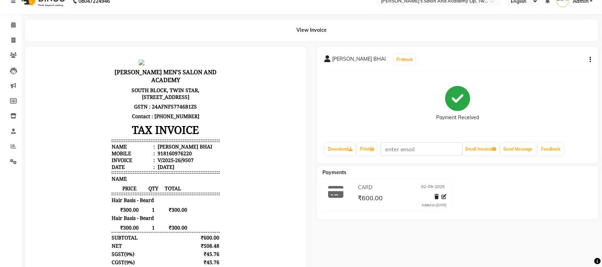
scroll to position [2, 0]
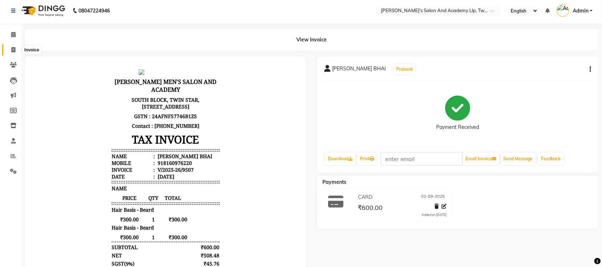
click at [9, 50] on span at bounding box center [13, 50] width 12 height 8
select select "6985"
select select "service"
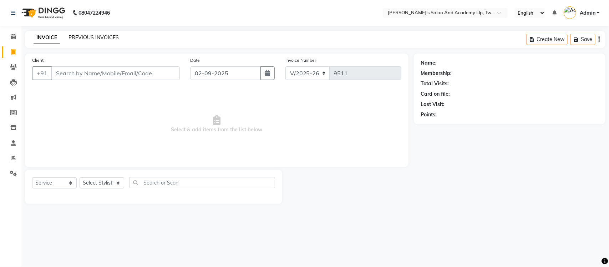
click at [95, 39] on link "PREVIOUS INVOICES" at bounding box center [93, 37] width 50 height 6
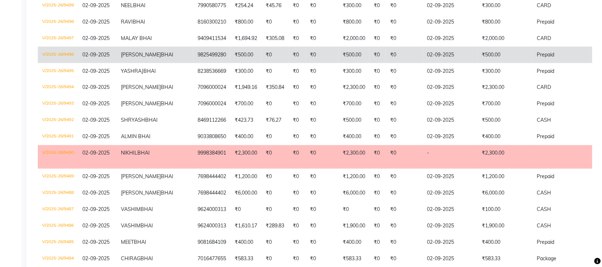
scroll to position [473, 0]
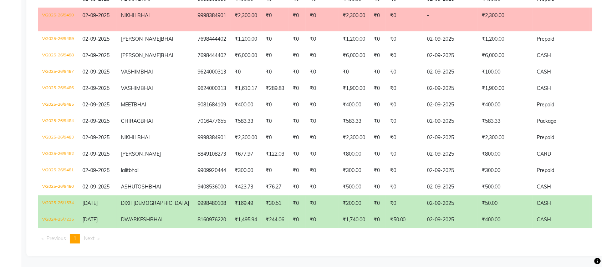
click at [478, 211] on td "₹400.00" at bounding box center [505, 219] width 55 height 16
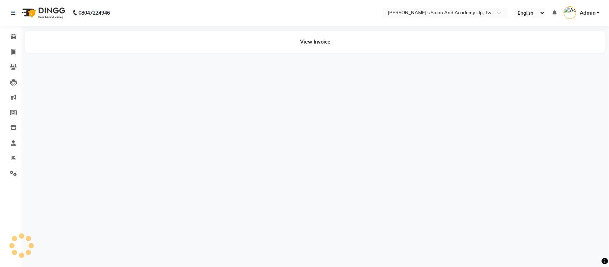
select select "en"
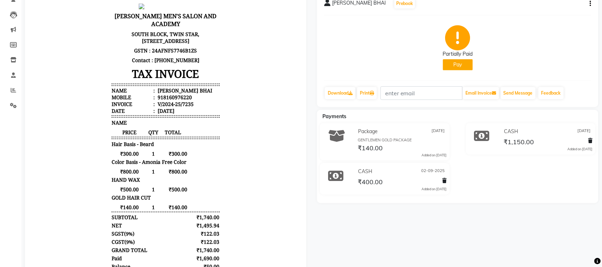
scroll to position [89, 0]
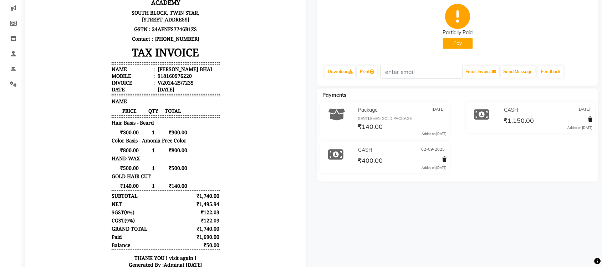
click at [380, 164] on span "₹400.00" at bounding box center [370, 161] width 25 height 10
click at [355, 159] on div "CASH 02-09-2025 ₹400.00 Added on 02-09-2025" at bounding box center [401, 157] width 101 height 26
click at [356, 158] on div "₹400.00" at bounding box center [369, 160] width 26 height 10
click at [432, 155] on div "₹400.00" at bounding box center [401, 160] width 90 height 10
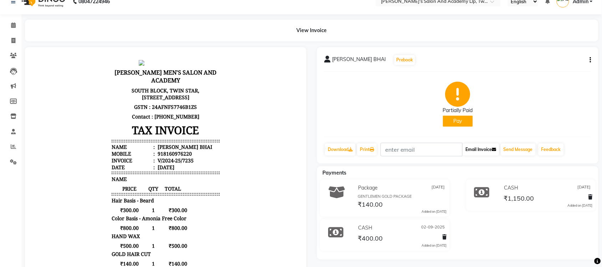
scroll to position [45, 0]
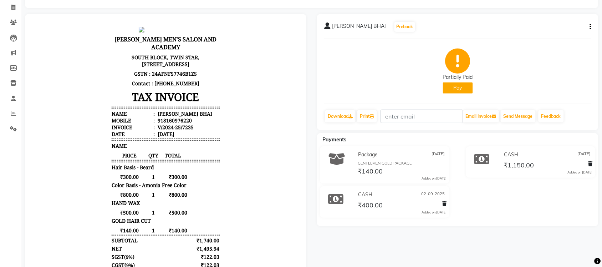
click at [589, 29] on button "button" at bounding box center [589, 26] width 4 height 7
click at [565, 65] on div "Partially Paid Pay" at bounding box center [457, 70] width 267 height 53
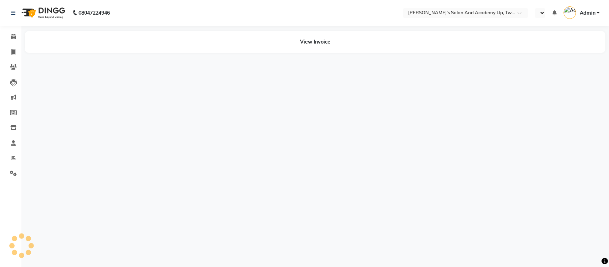
select select "en"
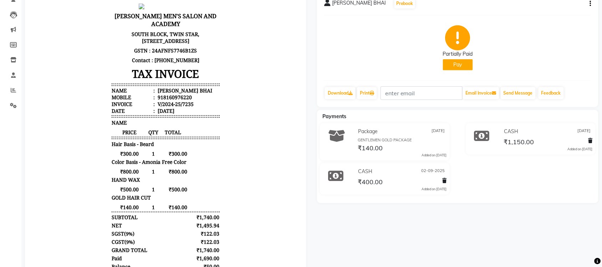
scroll to position [89, 0]
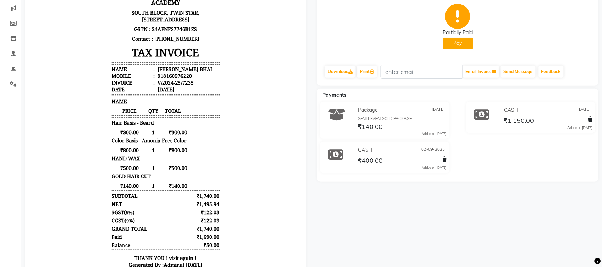
click at [341, 152] on icon at bounding box center [335, 155] width 15 height 14
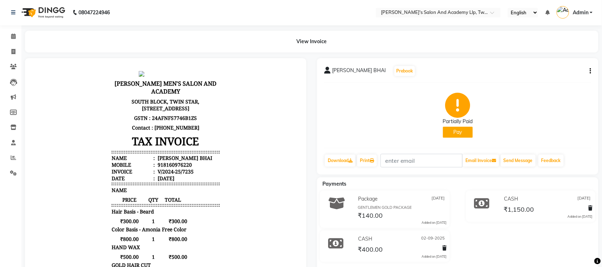
scroll to position [0, 0]
click at [589, 69] on button "button" at bounding box center [589, 71] width 4 height 7
click at [535, 100] on div "Partially Paid Pay" at bounding box center [457, 115] width 267 height 53
click at [14, 155] on icon at bounding box center [13, 157] width 5 height 5
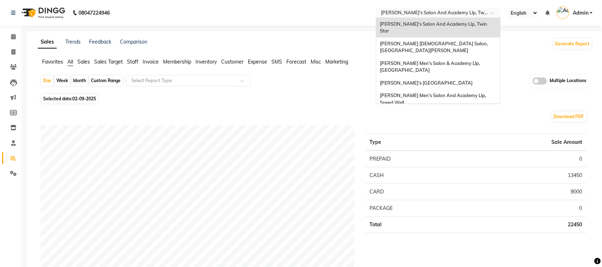
click at [467, 8] on div "Select Location × Sandy Men's Salon And Academy Llp, Twin Star" at bounding box center [438, 13] width 125 height 10
click at [453, 57] on div "Sandy Men's Salon & Academy Llp, Ravapar Road" at bounding box center [438, 67] width 124 height 20
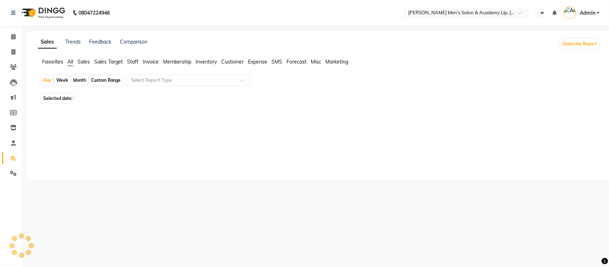
select select "en"
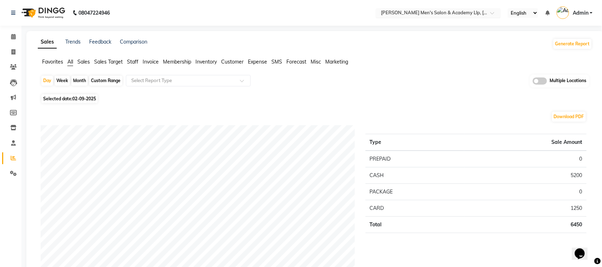
click at [468, 12] on input "text" at bounding box center [430, 13] width 103 height 7
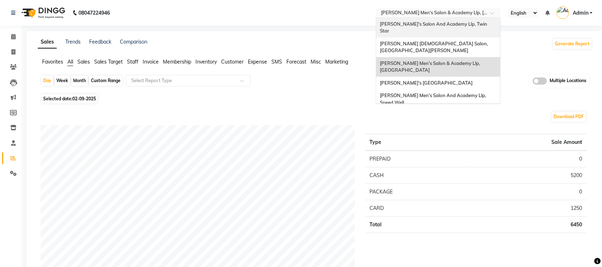
click at [463, 28] on div "[PERSON_NAME]'s Salon And Academy Llp, Twin Star" at bounding box center [438, 28] width 124 height 20
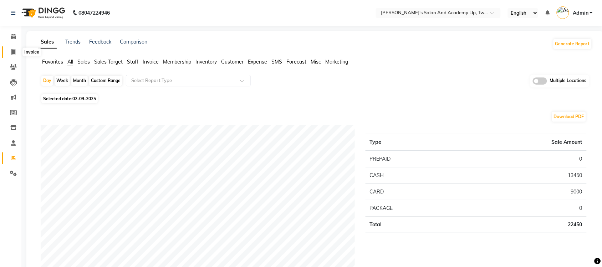
click at [14, 51] on icon at bounding box center [13, 51] width 4 height 5
select select "service"
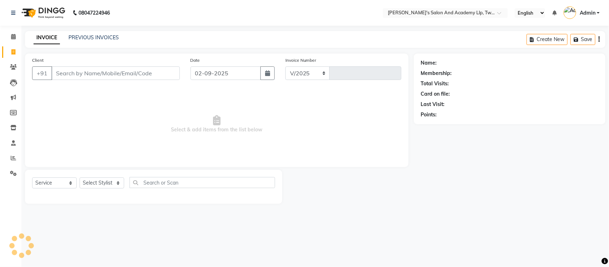
select select "6985"
type input "9511"
click at [98, 36] on link "PREVIOUS INVOICES" at bounding box center [93, 37] width 50 height 6
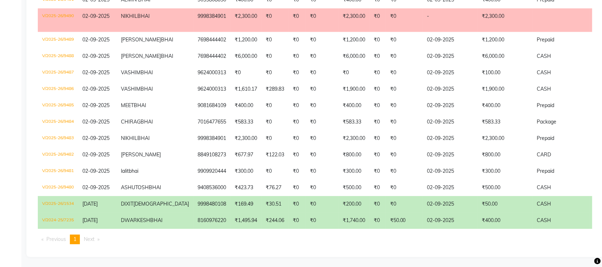
scroll to position [473, 0]
click at [147, 216] on span "DWARKESH" at bounding box center [135, 219] width 29 height 6
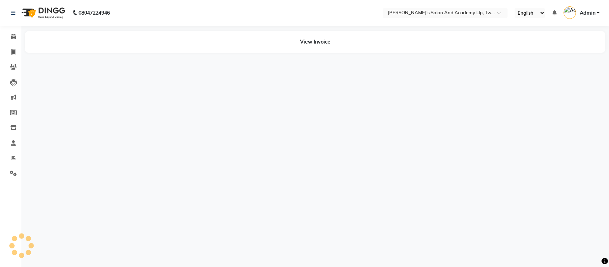
select select "en"
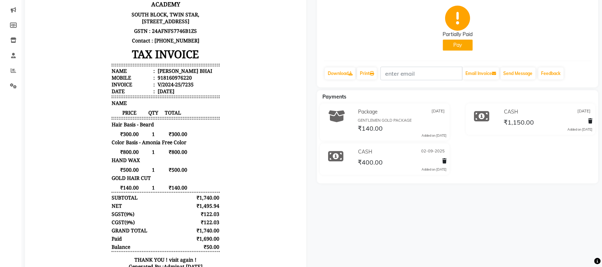
scroll to position [89, 0]
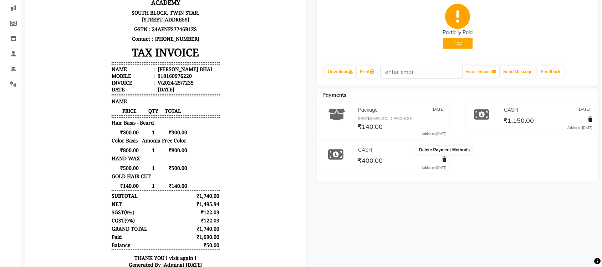
click at [444, 159] on icon at bounding box center [444, 159] width 4 height 5
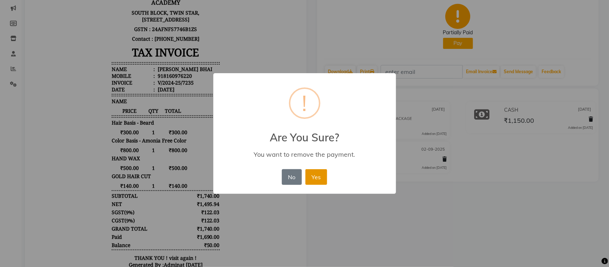
click at [314, 176] on button "Yes" at bounding box center [316, 177] width 22 height 16
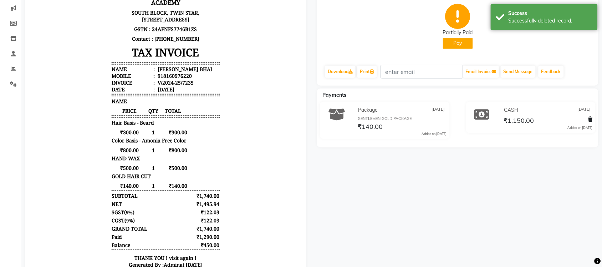
click at [457, 39] on button "Pay" at bounding box center [458, 43] width 30 height 11
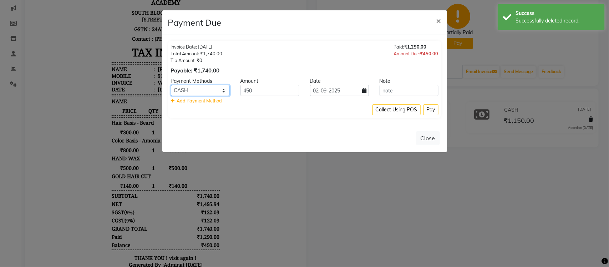
click at [212, 88] on select "CARD CASH ONLINE" at bounding box center [200, 90] width 59 height 11
select select "2"
click at [171, 85] on select "CARD CASH ONLINE" at bounding box center [200, 90] width 59 height 11
drag, startPoint x: 265, startPoint y: 91, endPoint x: 198, endPoint y: 93, distance: 67.0
click at [205, 102] on div "Payment Methods Amount Date Note CARD CASH ONLINE 450 02-09-2025 Add Payment Me…" at bounding box center [304, 90] width 267 height 27
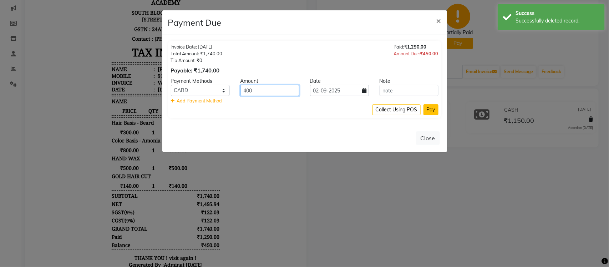
type input "400"
click at [432, 109] on button "Pay" at bounding box center [430, 109] width 15 height 11
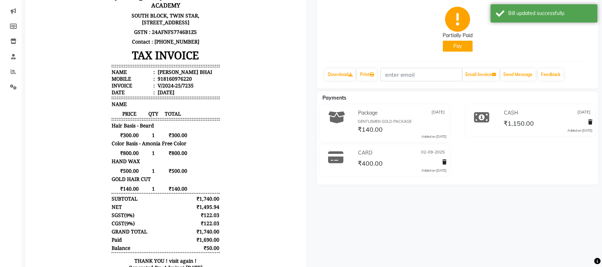
scroll to position [0, 0]
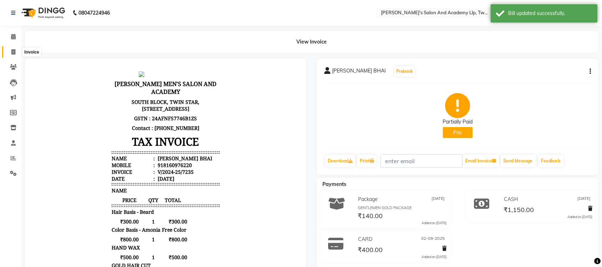
click at [12, 51] on icon at bounding box center [13, 51] width 4 height 5
select select "service"
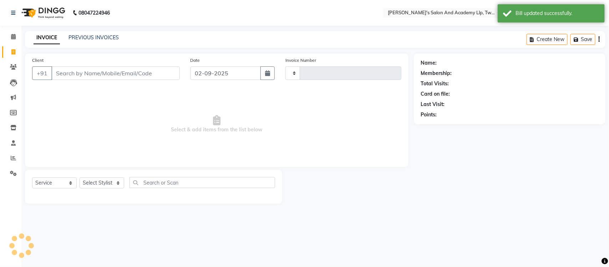
type input "9511"
select select "6985"
click at [84, 34] on link "PREVIOUS INVOICES" at bounding box center [93, 37] width 50 height 6
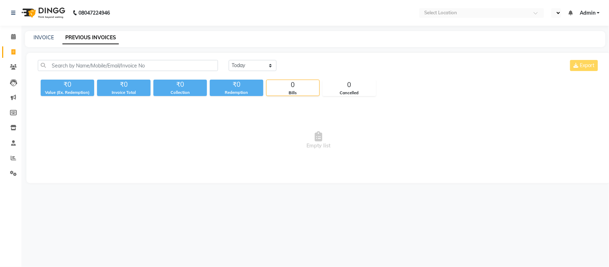
select select "en"
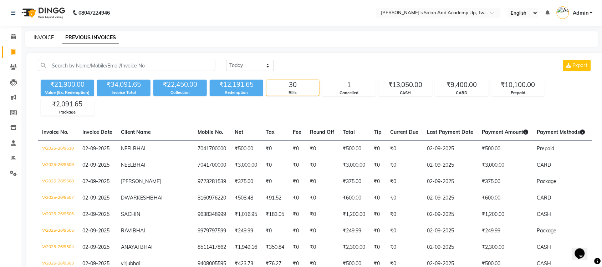
click at [42, 36] on link "INVOICE" at bounding box center [44, 37] width 20 height 6
select select "service"
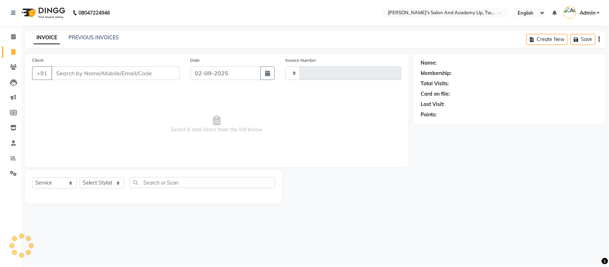
type input "9511"
select select "6985"
click at [398, 11] on input "text" at bounding box center [437, 13] width 103 height 7
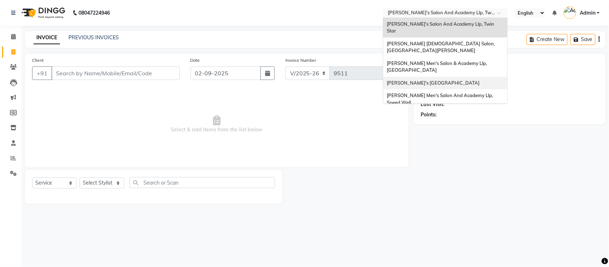
select select "membership"
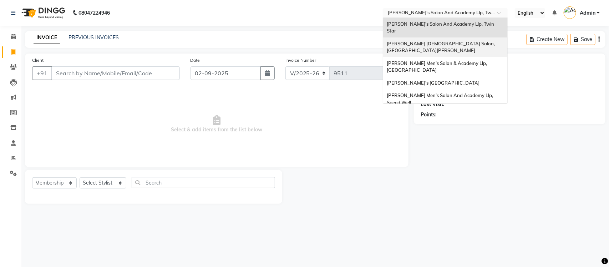
click at [447, 41] on span "[PERSON_NAME] [DEMOGRAPHIC_DATA] Salon, [GEOGRAPHIC_DATA][PERSON_NAME]" at bounding box center [440, 47] width 109 height 13
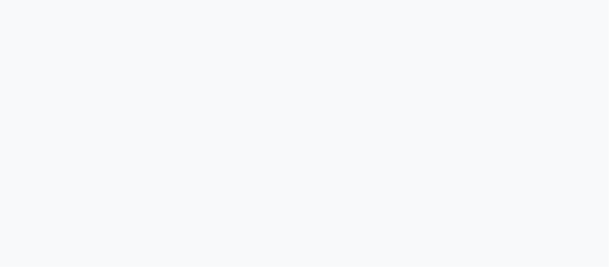
select select "service"
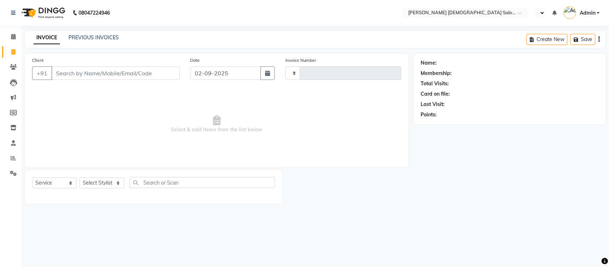
select select "en"
select select "7542"
type input "4339"
click at [99, 38] on link "PREVIOUS INVOICES" at bounding box center [93, 37] width 50 height 6
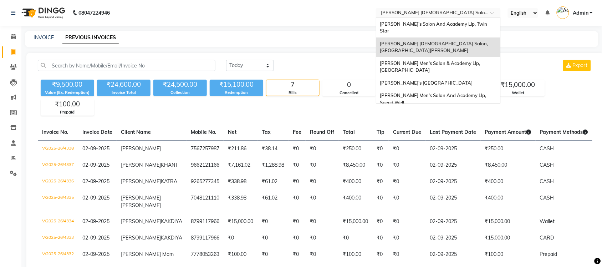
click at [444, 15] on input "text" at bounding box center [430, 13] width 103 height 7
click at [441, 25] on span "[PERSON_NAME]'s Salon And Academy Llp, Twin Star" at bounding box center [434, 27] width 108 height 13
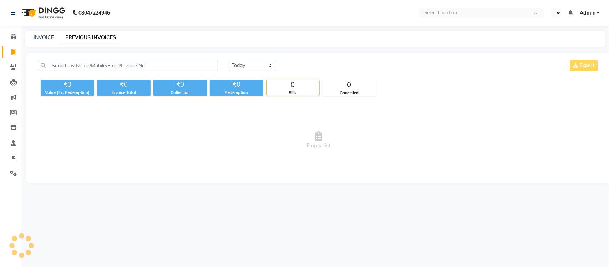
select select "en"
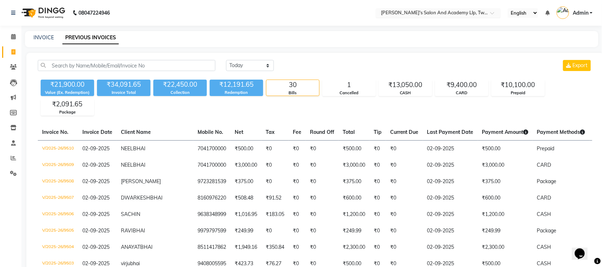
click at [448, 10] on input "text" at bounding box center [430, 13] width 103 height 7
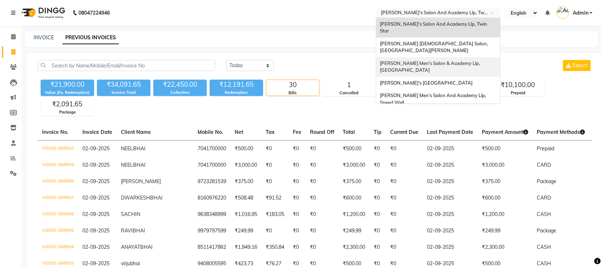
click at [441, 60] on span "[PERSON_NAME] Men's Salon & Academy Llp, [GEOGRAPHIC_DATA]" at bounding box center [430, 66] width 101 height 13
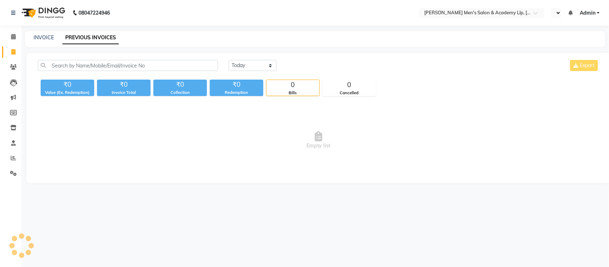
select select "en"
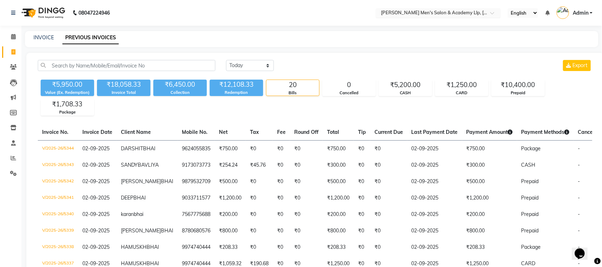
click at [453, 13] on input "text" at bounding box center [430, 13] width 103 height 7
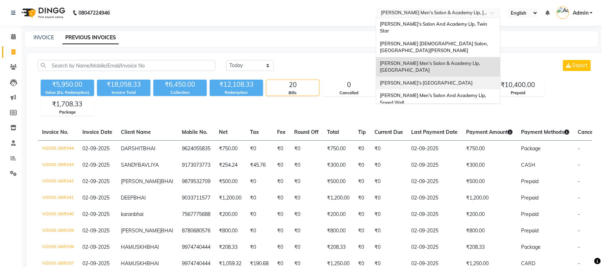
click at [455, 77] on div "[PERSON_NAME]'s [GEOGRAPHIC_DATA]" at bounding box center [438, 83] width 124 height 13
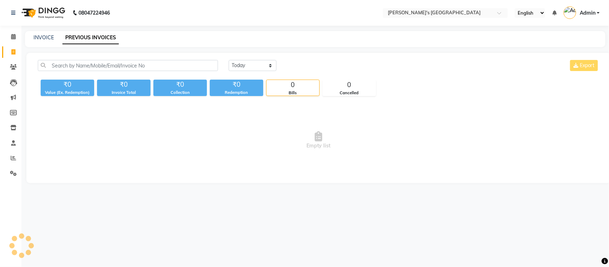
select select "en"
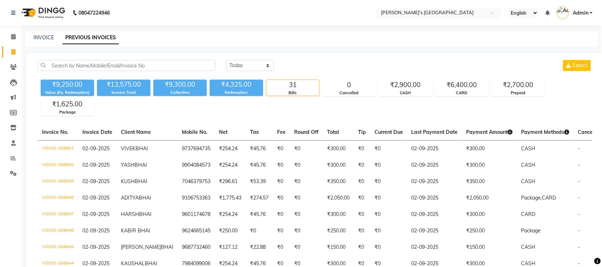
click at [436, 14] on input "text" at bounding box center [430, 13] width 103 height 7
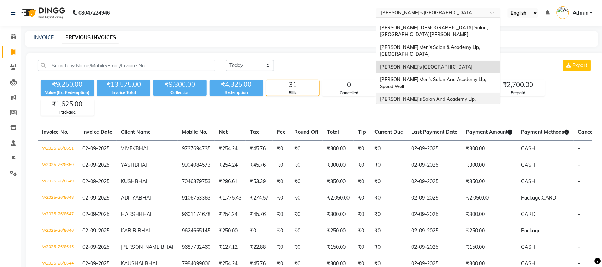
scroll to position [24, 0]
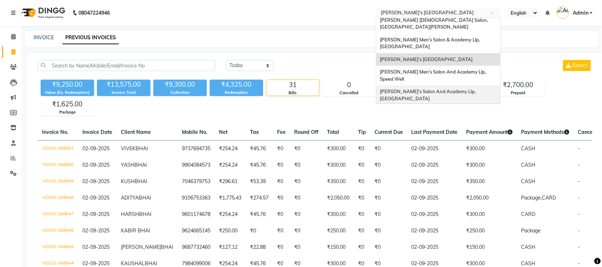
click at [436, 88] on span "Sandy Men's Salon And Academy Llp, University Road" at bounding box center [428, 94] width 97 height 13
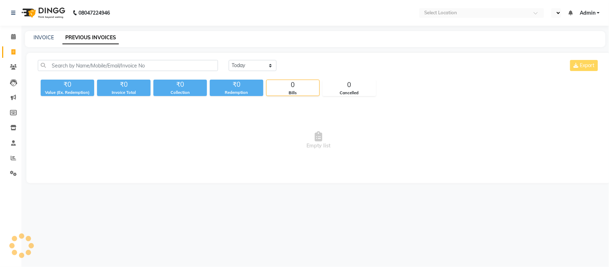
select select "en"
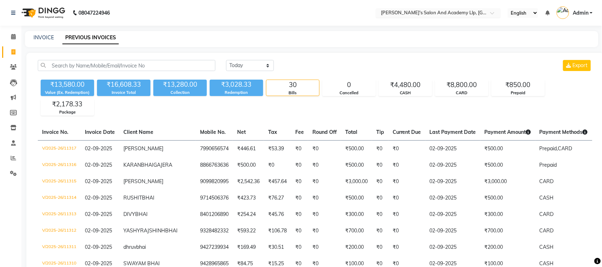
click at [432, 12] on input "text" at bounding box center [430, 13] width 103 height 7
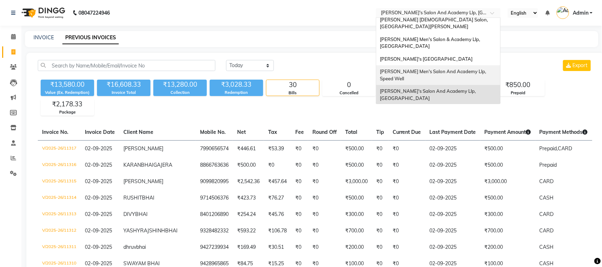
scroll to position [24, 0]
click at [453, 66] on div "[PERSON_NAME] Men's Salon And Academy Llp, Speed Well" at bounding box center [438, 76] width 124 height 20
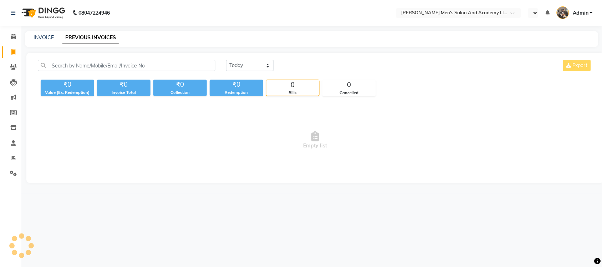
select select "en"
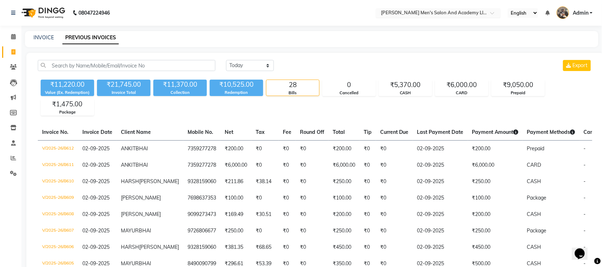
click at [467, 13] on input "text" at bounding box center [430, 13] width 103 height 7
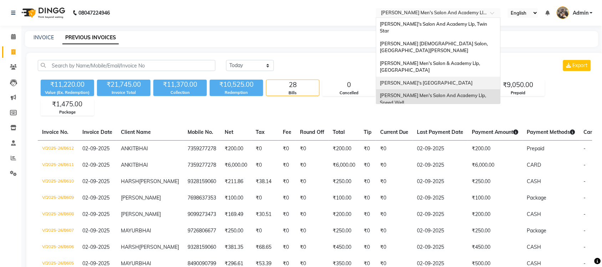
click at [451, 80] on span "[PERSON_NAME]'s [GEOGRAPHIC_DATA]" at bounding box center [426, 83] width 93 height 6
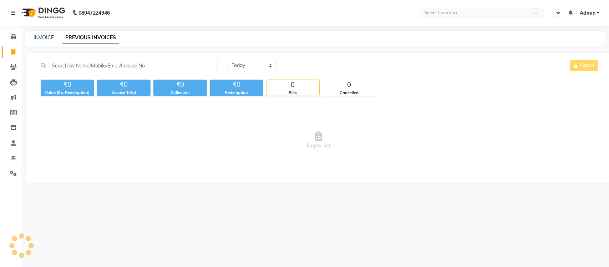
select select "en"
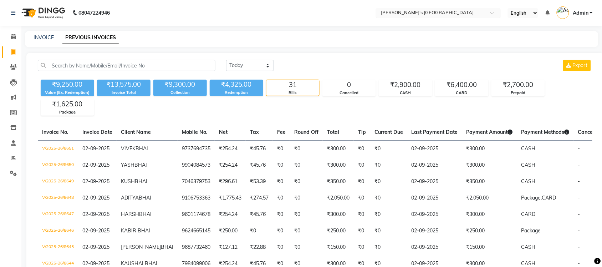
click at [448, 10] on input "text" at bounding box center [430, 13] width 103 height 7
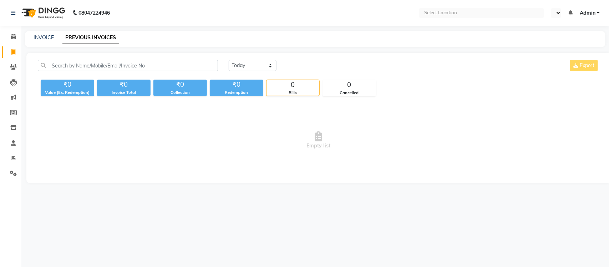
select select "en"
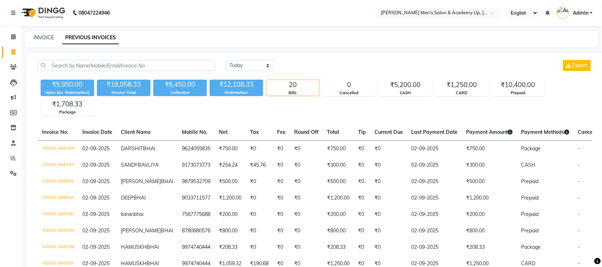
click at [421, 14] on input "text" at bounding box center [430, 13] width 103 height 7
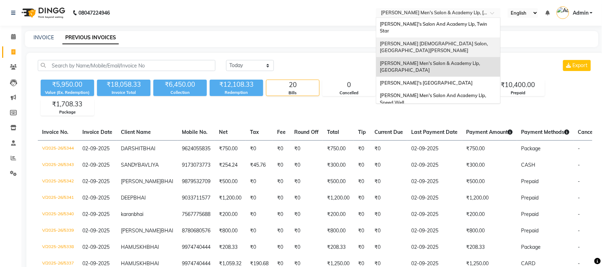
click at [430, 41] on span "[PERSON_NAME] [DEMOGRAPHIC_DATA] Salon, [GEOGRAPHIC_DATA][PERSON_NAME]" at bounding box center [434, 47] width 109 height 13
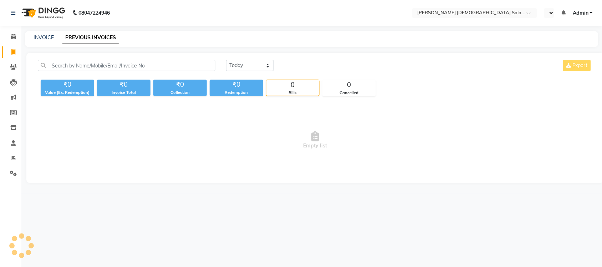
select select "en"
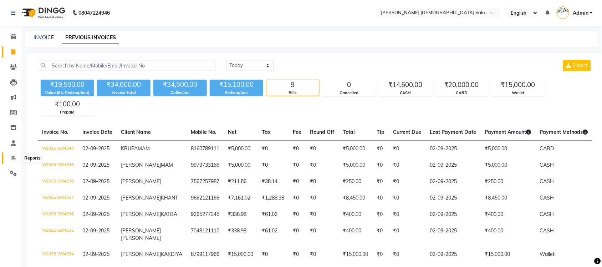
click at [13, 155] on icon at bounding box center [13, 157] width 5 height 5
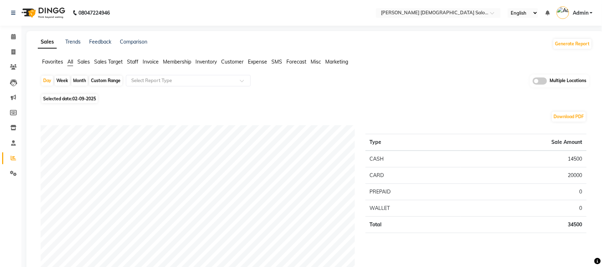
click at [84, 61] on span "Sales" at bounding box center [83, 61] width 12 height 6
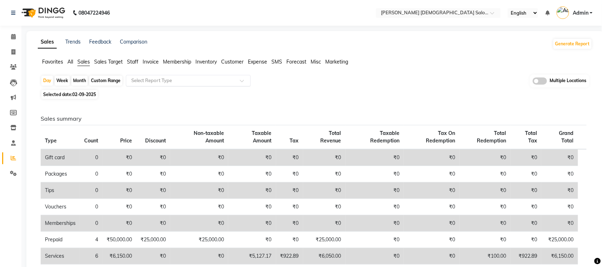
click at [177, 83] on input "text" at bounding box center [181, 80] width 103 height 7
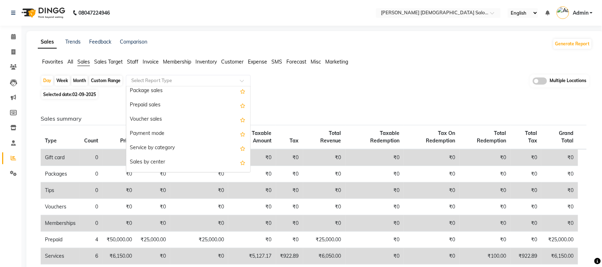
scroll to position [89, 0]
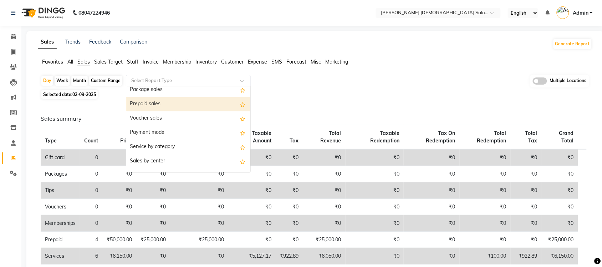
click at [169, 107] on div "Prepaid sales" at bounding box center [188, 104] width 124 height 14
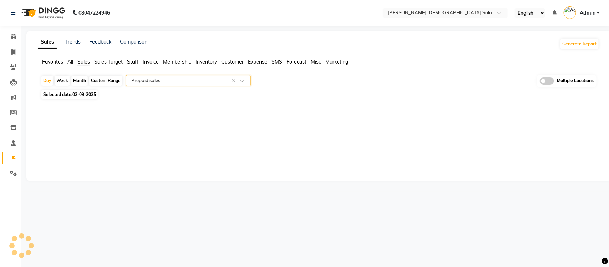
select select "full_report"
select select "csv"
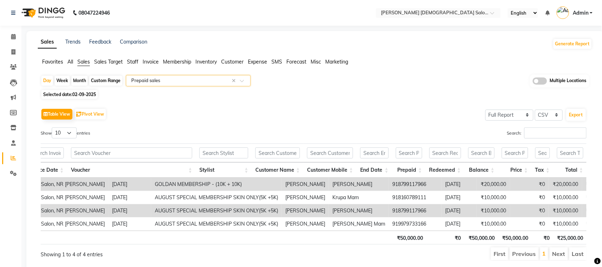
scroll to position [0, 0]
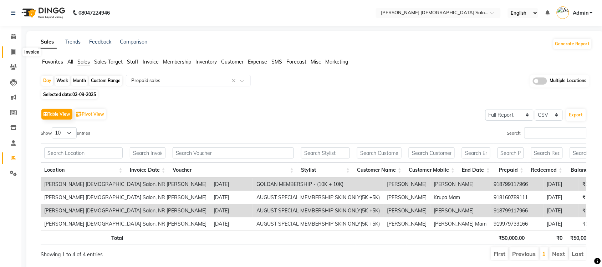
click at [11, 55] on span at bounding box center [13, 52] width 12 height 8
select select "service"
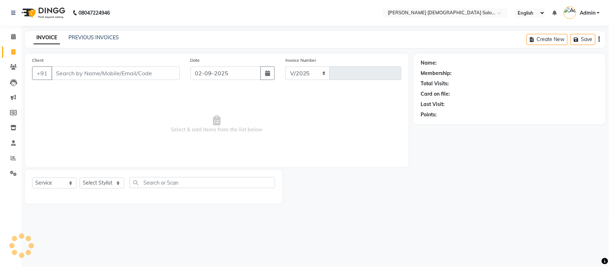
select select "7542"
type input "4342"
click at [78, 37] on link "PREVIOUS INVOICES" at bounding box center [93, 37] width 50 height 6
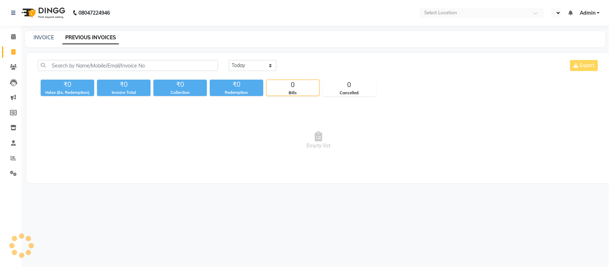
select select "en"
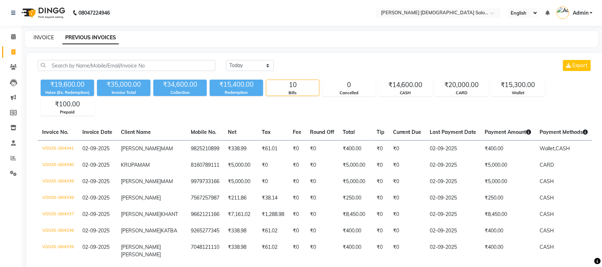
click at [46, 40] on link "INVOICE" at bounding box center [44, 37] width 20 height 6
select select "7542"
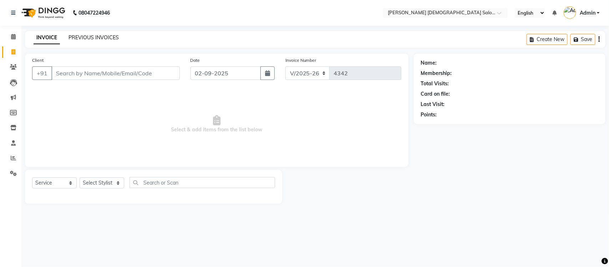
select select "membership"
click at [100, 39] on link "PREVIOUS INVOICES" at bounding box center [93, 37] width 50 height 6
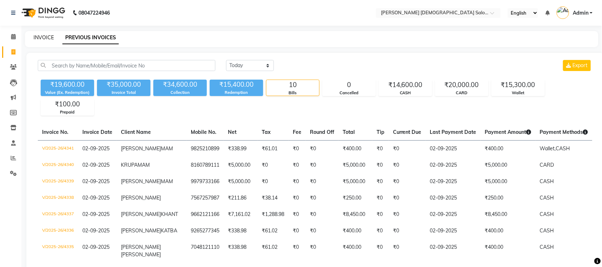
click at [49, 36] on link "INVOICE" at bounding box center [44, 37] width 20 height 6
select select "service"
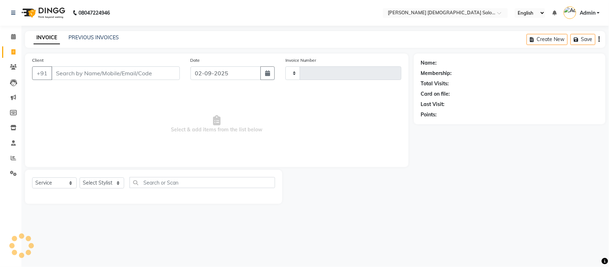
type input "4342"
select select "7542"
select select "membership"
click at [77, 38] on link "PREVIOUS INVOICES" at bounding box center [93, 37] width 50 height 6
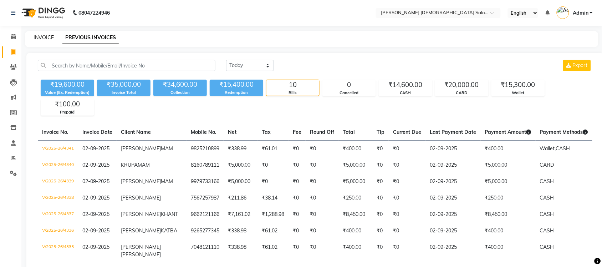
click at [41, 38] on link "INVOICE" at bounding box center [44, 37] width 20 height 6
select select "service"
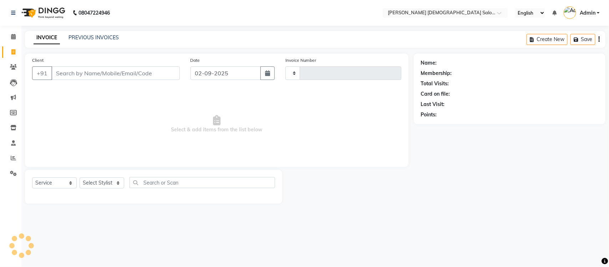
type input "4342"
select select "7542"
select select "membership"
click at [88, 37] on link "PREVIOUS INVOICES" at bounding box center [93, 37] width 50 height 6
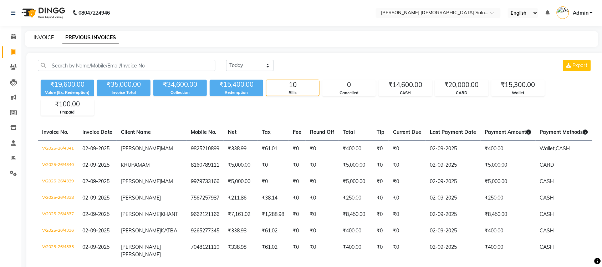
click at [49, 35] on link "INVOICE" at bounding box center [44, 37] width 20 height 6
select select "service"
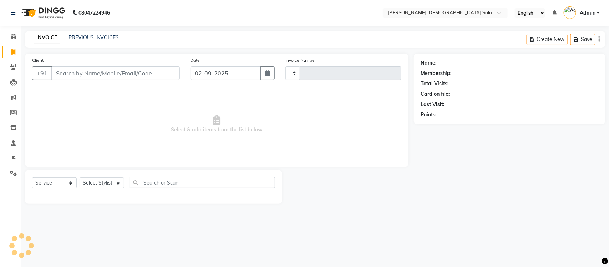
type input "4342"
select select "7542"
select select "membership"
click at [100, 35] on link "PREVIOUS INVOICES" at bounding box center [93, 37] width 50 height 6
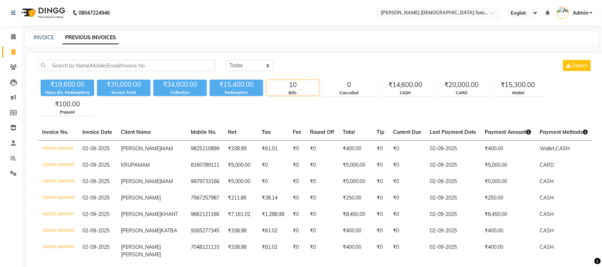
click at [379, 12] on input "text" at bounding box center [430, 13] width 103 height 7
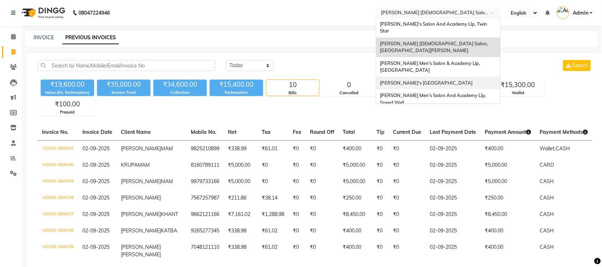
scroll to position [24, 0]
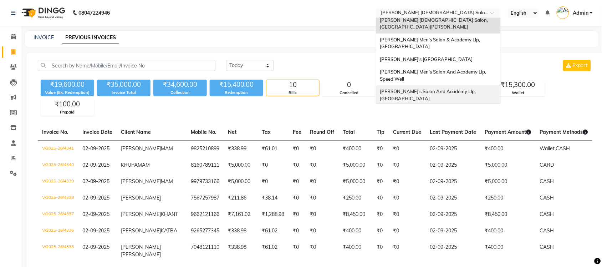
click at [428, 85] on div "[PERSON_NAME]'s Salon And Academy Llp, [GEOGRAPHIC_DATA]" at bounding box center [438, 95] width 124 height 20
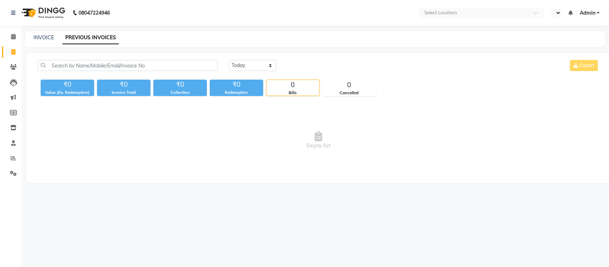
select select "en"
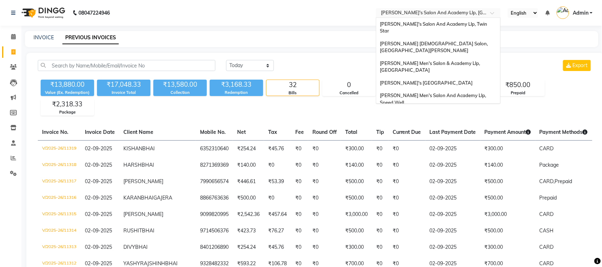
click at [449, 12] on input "text" at bounding box center [430, 13] width 103 height 7
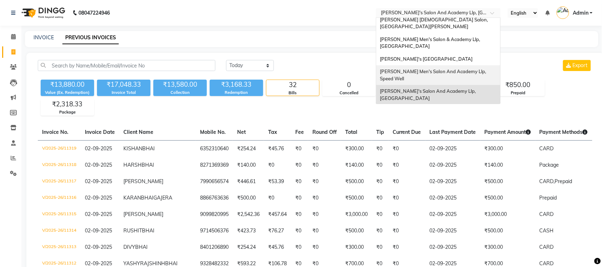
click at [447, 68] on span "[PERSON_NAME] Men's Salon And Academy Llp, Speed Well" at bounding box center [433, 74] width 107 height 13
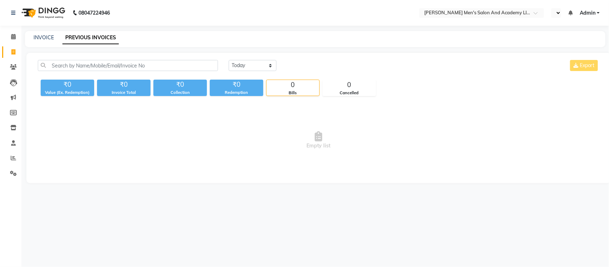
select select "en"
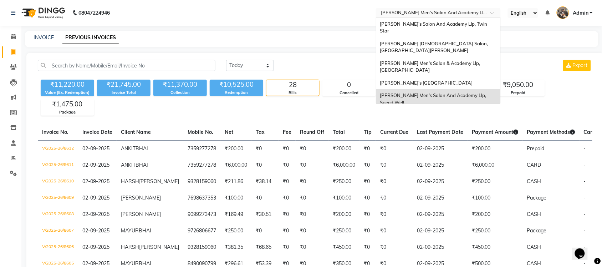
click at [453, 11] on input "text" at bounding box center [430, 13] width 103 height 7
click at [439, 80] on span "[PERSON_NAME]'s [GEOGRAPHIC_DATA]" at bounding box center [426, 83] width 93 height 6
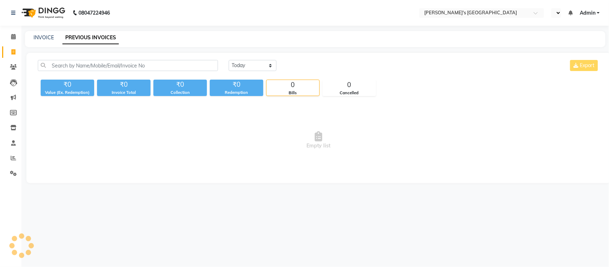
select select "en"
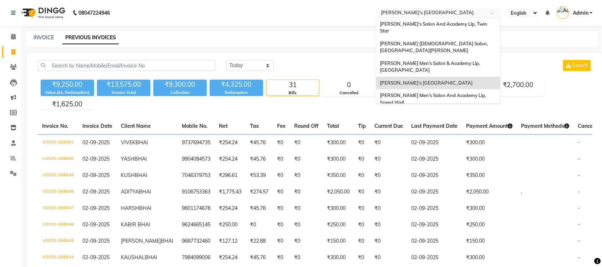
click at [448, 10] on input "text" at bounding box center [430, 13] width 103 height 7
click at [447, 92] on span "[PERSON_NAME] Men's Salon And Academy Llp, Speed Well" at bounding box center [433, 98] width 107 height 13
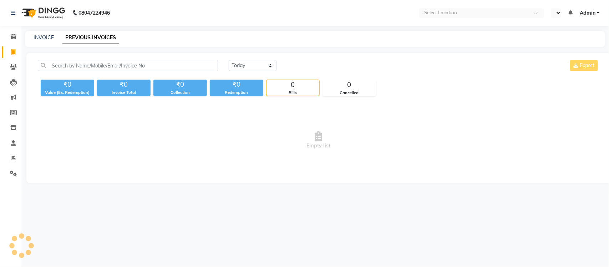
select select "en"
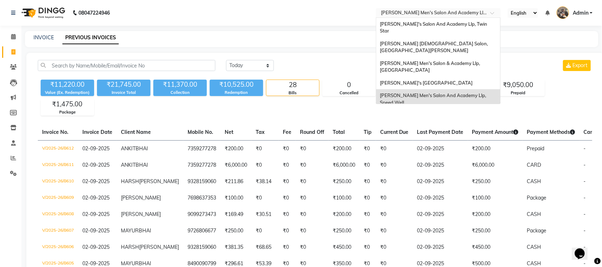
click at [457, 11] on input "text" at bounding box center [430, 13] width 103 height 7
click at [455, 60] on span "[PERSON_NAME] Men's Salon & Academy Llp, [GEOGRAPHIC_DATA]" at bounding box center [430, 66] width 101 height 13
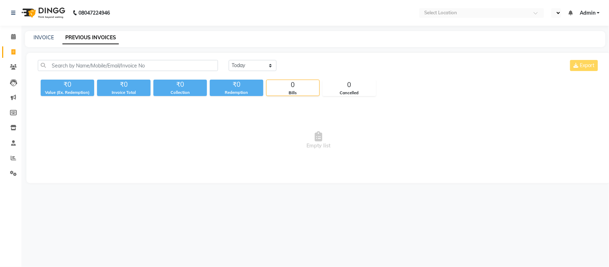
select select "en"
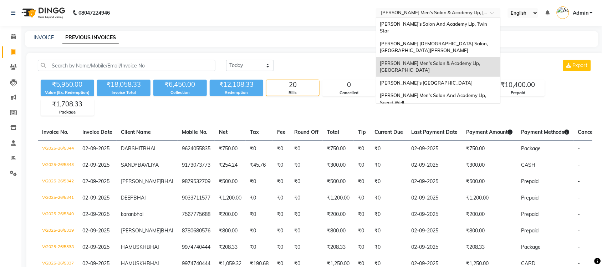
click at [461, 12] on input "text" at bounding box center [430, 13] width 103 height 7
click at [446, 37] on div "[PERSON_NAME] [DEMOGRAPHIC_DATA] Salon, [GEOGRAPHIC_DATA][PERSON_NAME]" at bounding box center [438, 47] width 124 height 20
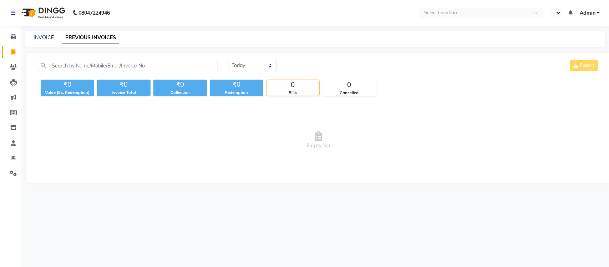
select select "en"
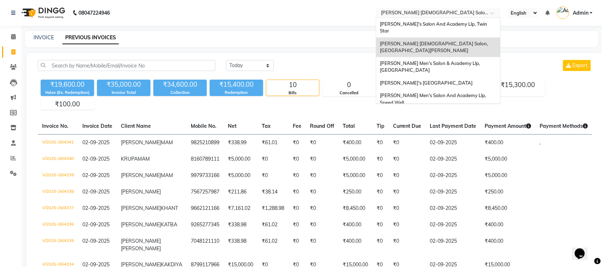
click at [457, 13] on input "text" at bounding box center [430, 13] width 103 height 7
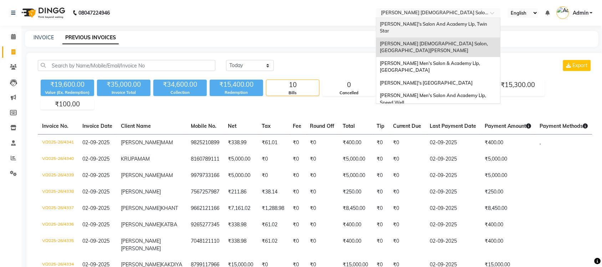
click at [448, 24] on span "[PERSON_NAME]'s Salon And Academy Llp, Twin Star" at bounding box center [434, 27] width 108 height 13
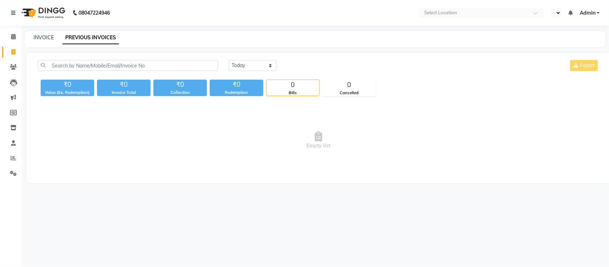
select select "en"
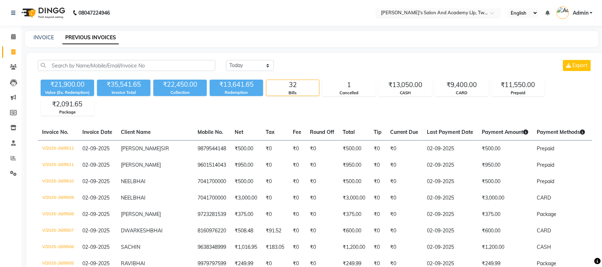
click at [447, 11] on input "text" at bounding box center [430, 13] width 103 height 7
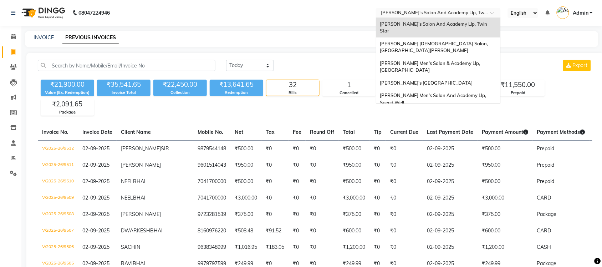
click at [440, 112] on span "[PERSON_NAME]'s Salon And Academy Llp, [GEOGRAPHIC_DATA]" at bounding box center [428, 118] width 97 height 13
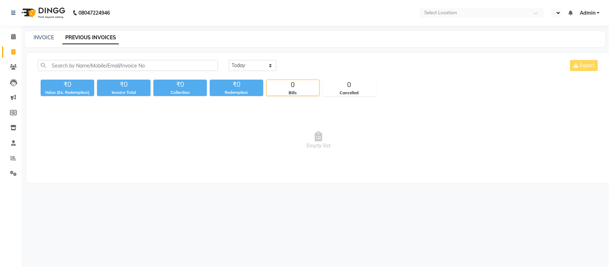
select select "en"
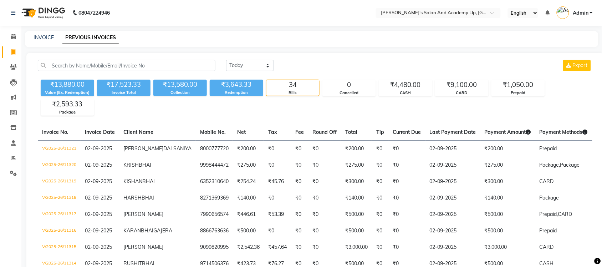
click at [584, 13] on span "Admin" at bounding box center [581, 12] width 16 height 7
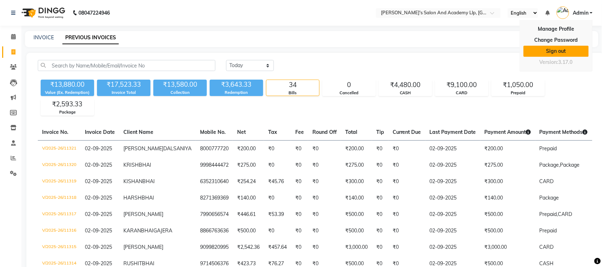
click at [557, 52] on link "Sign out" at bounding box center [555, 51] width 65 height 11
